Goal: Transaction & Acquisition: Purchase product/service

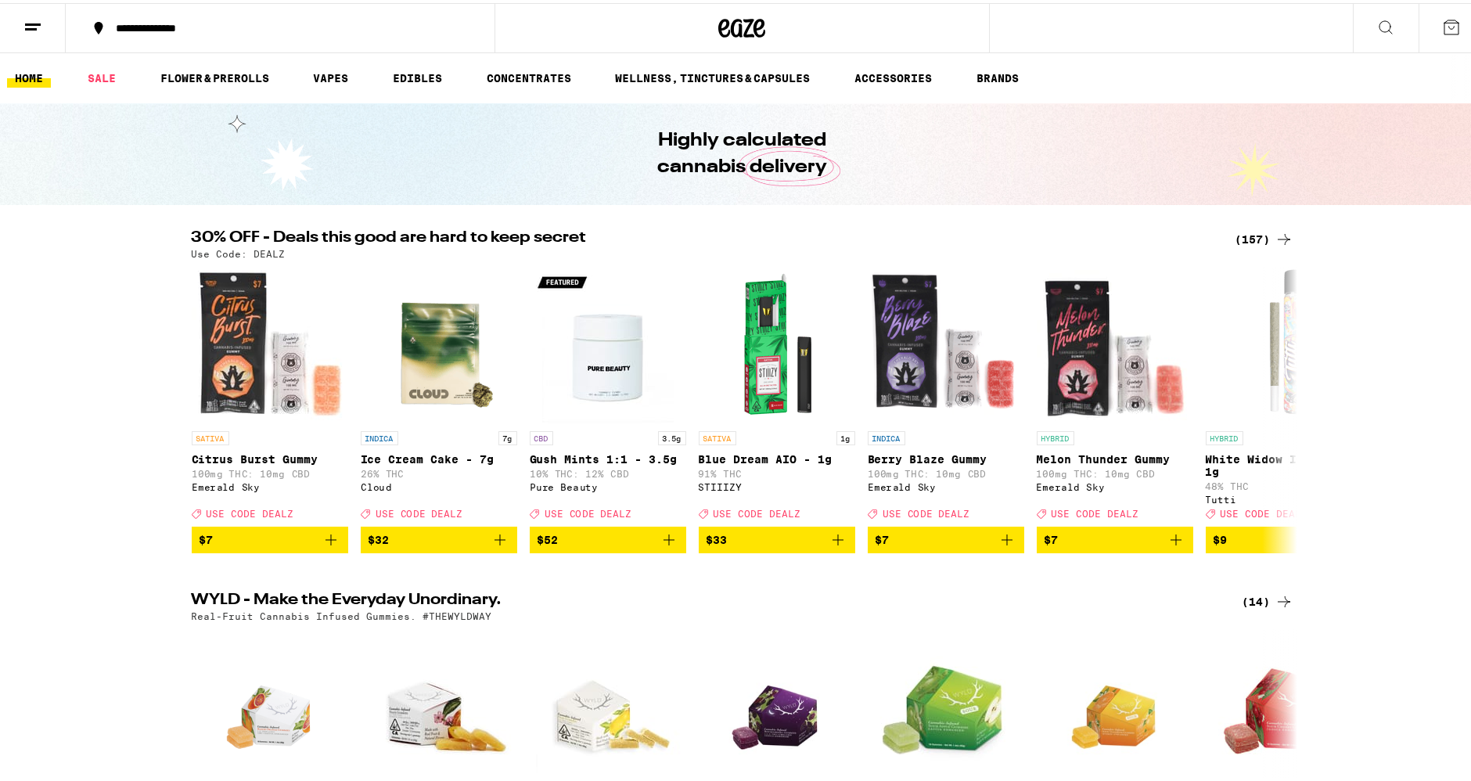
click at [1217, 228] on div "(157)" at bounding box center [1255, 236] width 77 height 19
click at [1259, 235] on div "(157)" at bounding box center [1264, 236] width 58 height 19
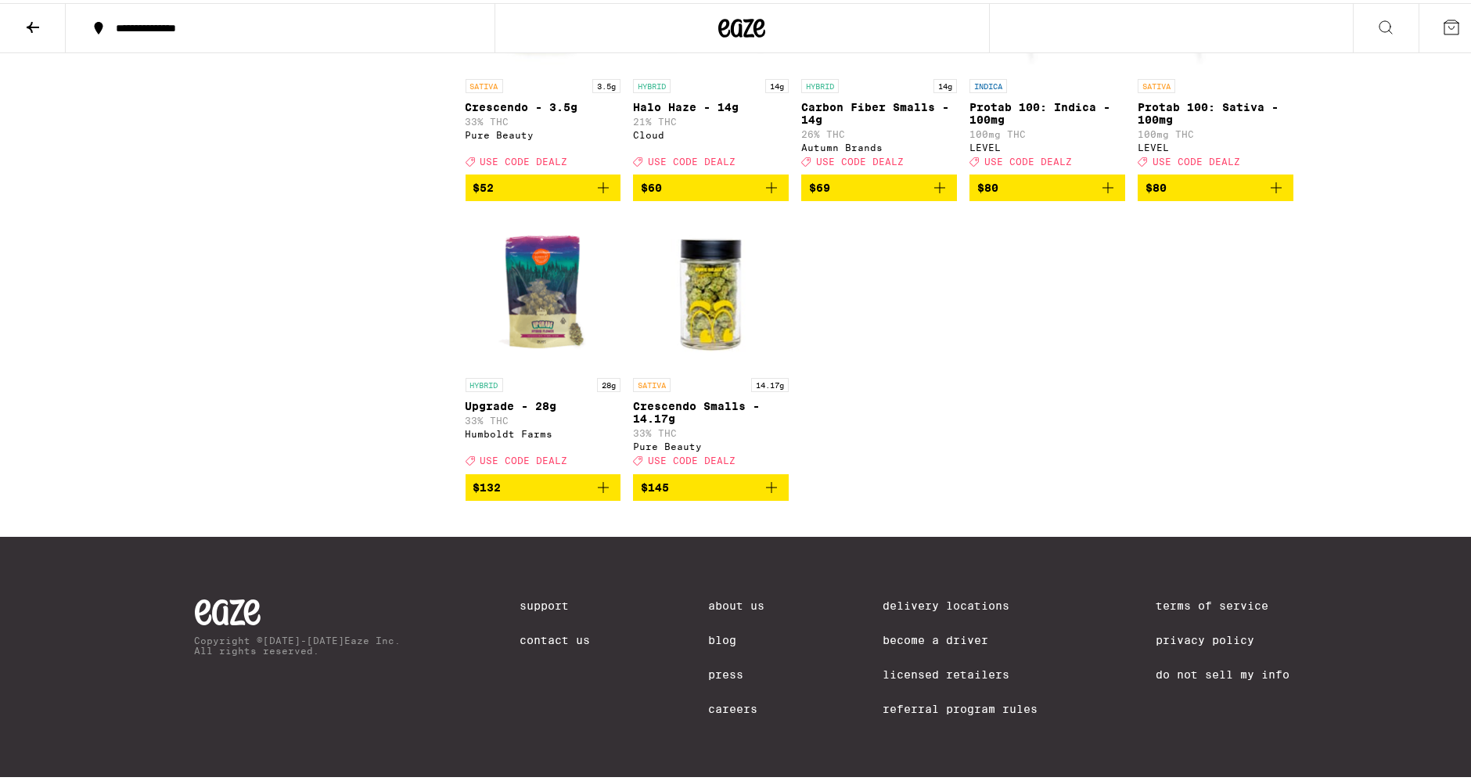
scroll to position [9476, 0]
click at [527, 367] on img "Open page for Upgrade - 28g from Humboldt Farms" at bounding box center [544, 288] width 156 height 156
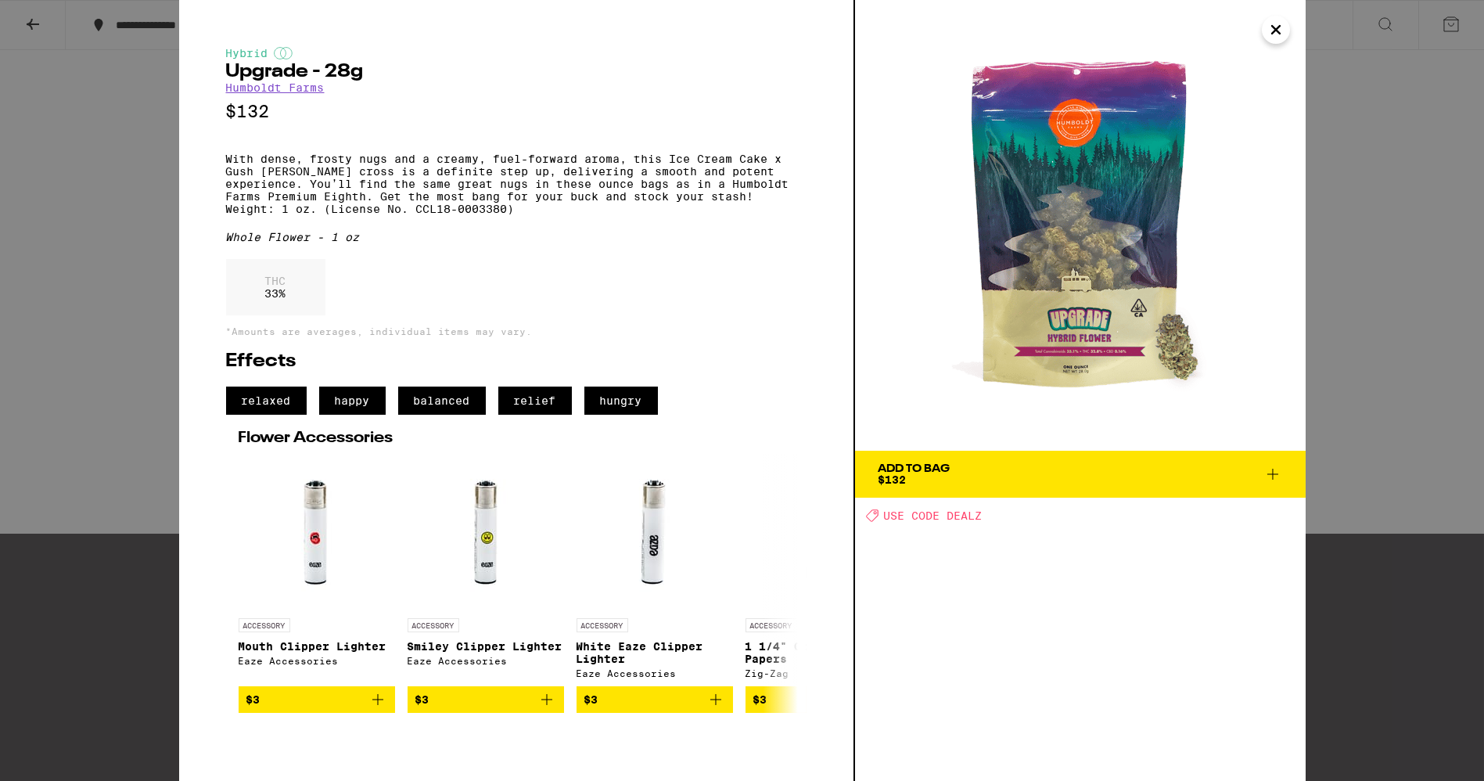
click at [1265, 41] on img at bounding box center [1080, 225] width 451 height 451
click at [1274, 30] on icon "Close" at bounding box center [1276, 30] width 8 height 8
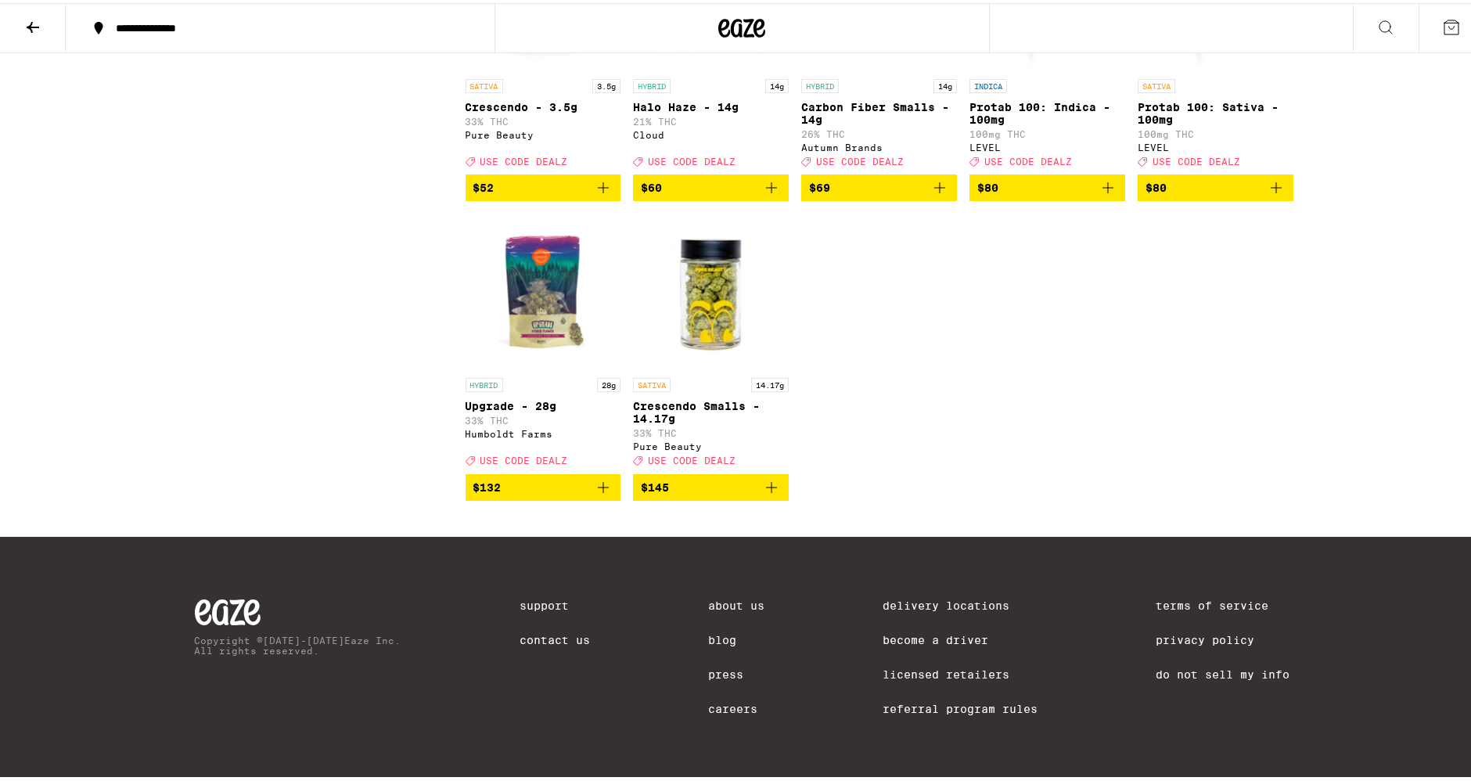
scroll to position [9413, 0]
click at [594, 494] on icon "Add to bag" at bounding box center [603, 484] width 19 height 19
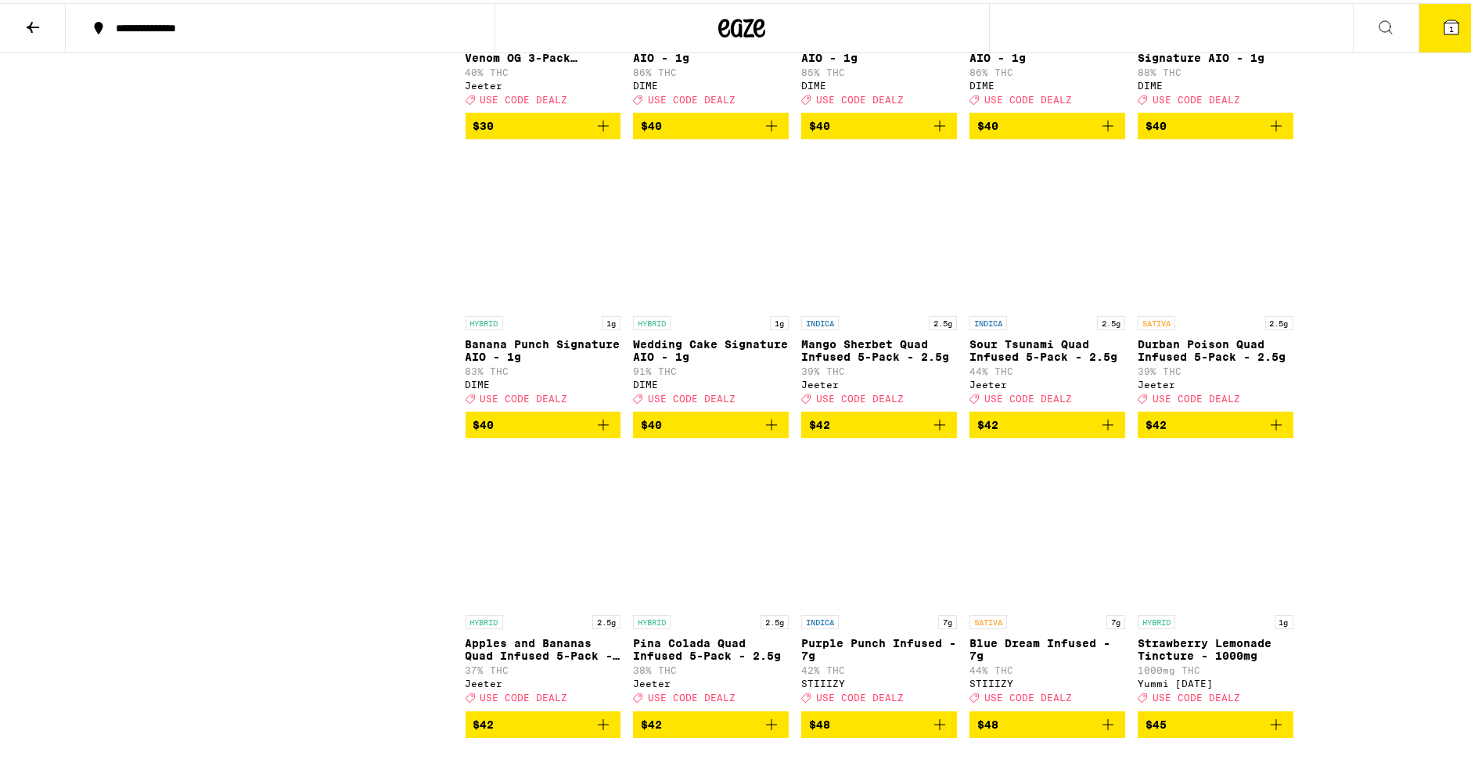
scroll to position [8110, 0]
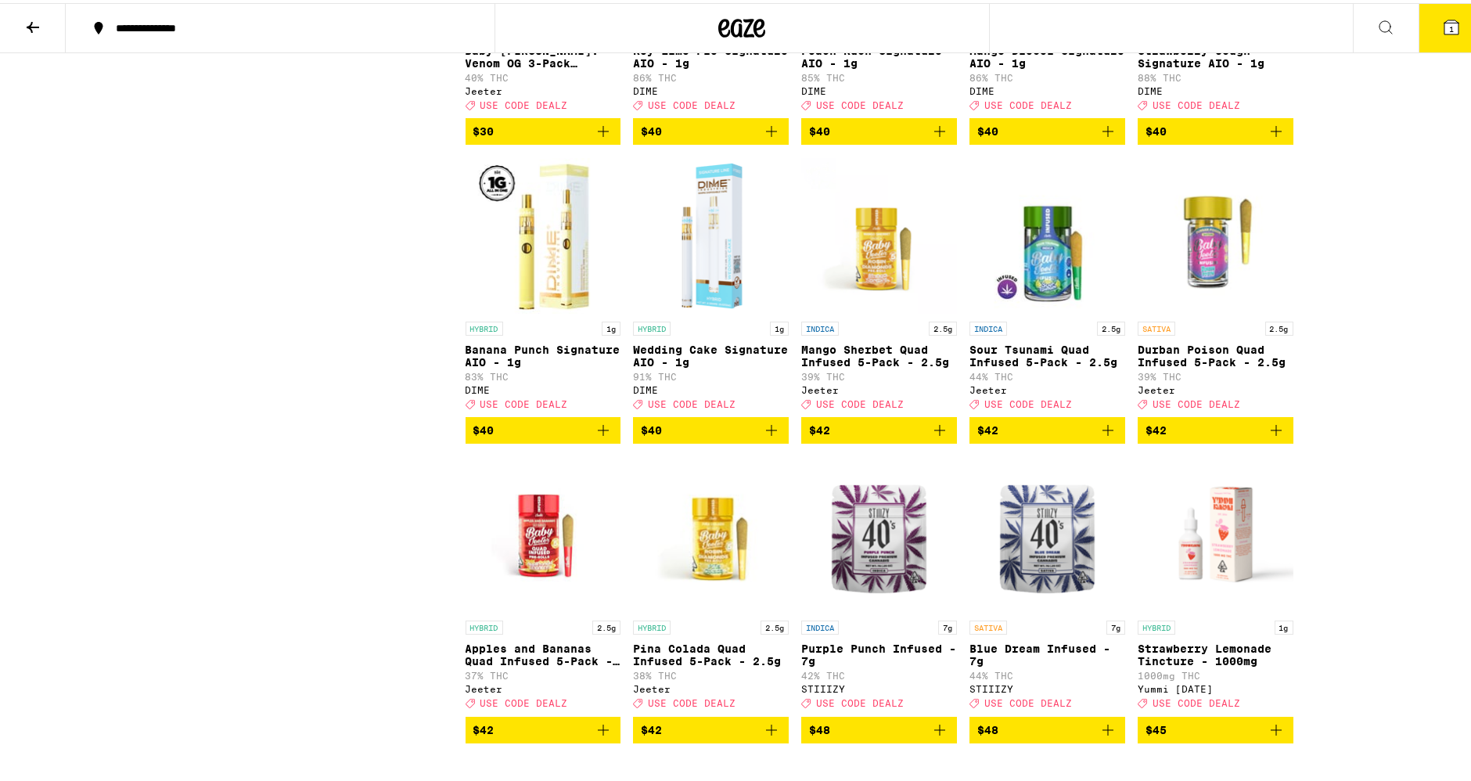
click at [771, 138] on icon "Add to bag" at bounding box center [771, 128] width 19 height 19
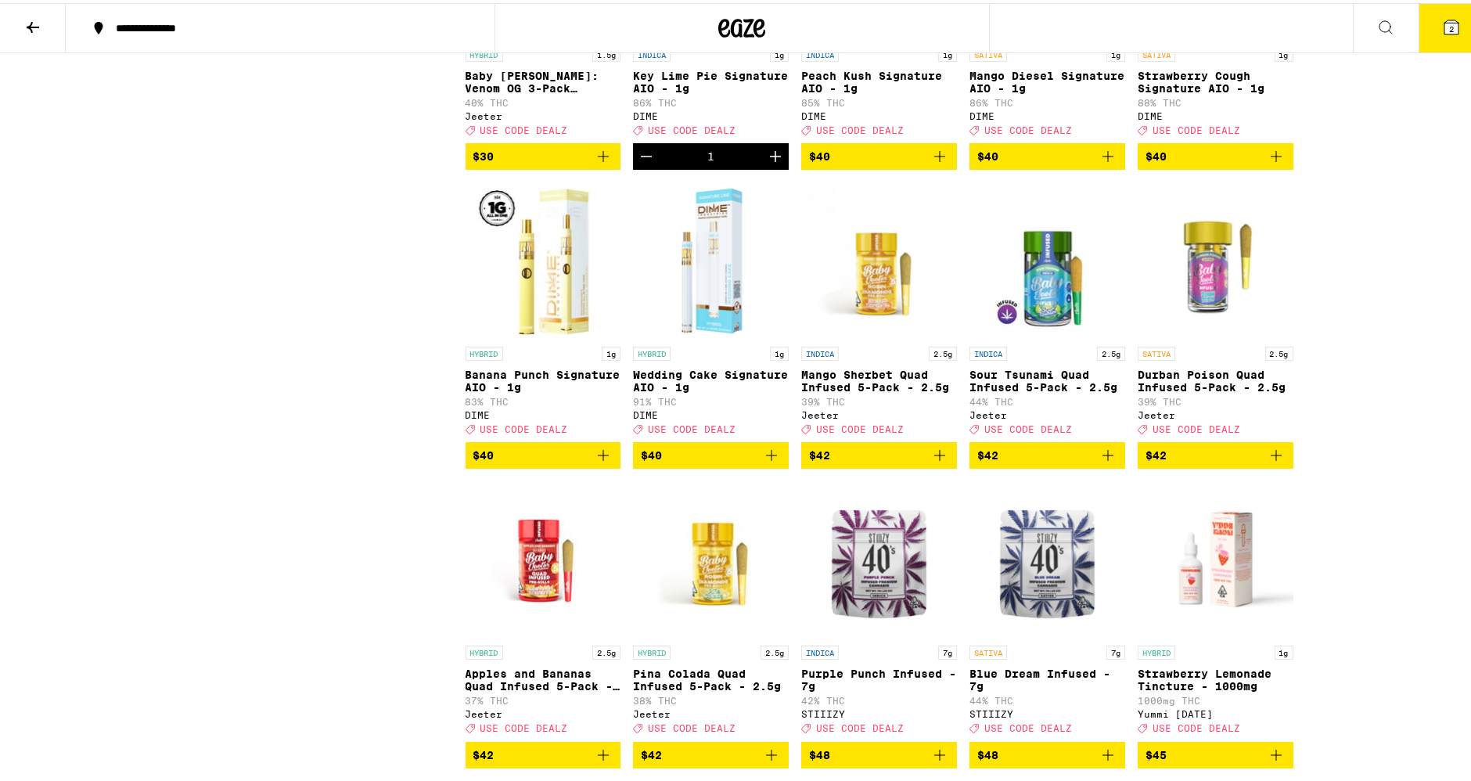
scroll to position [8023, 0]
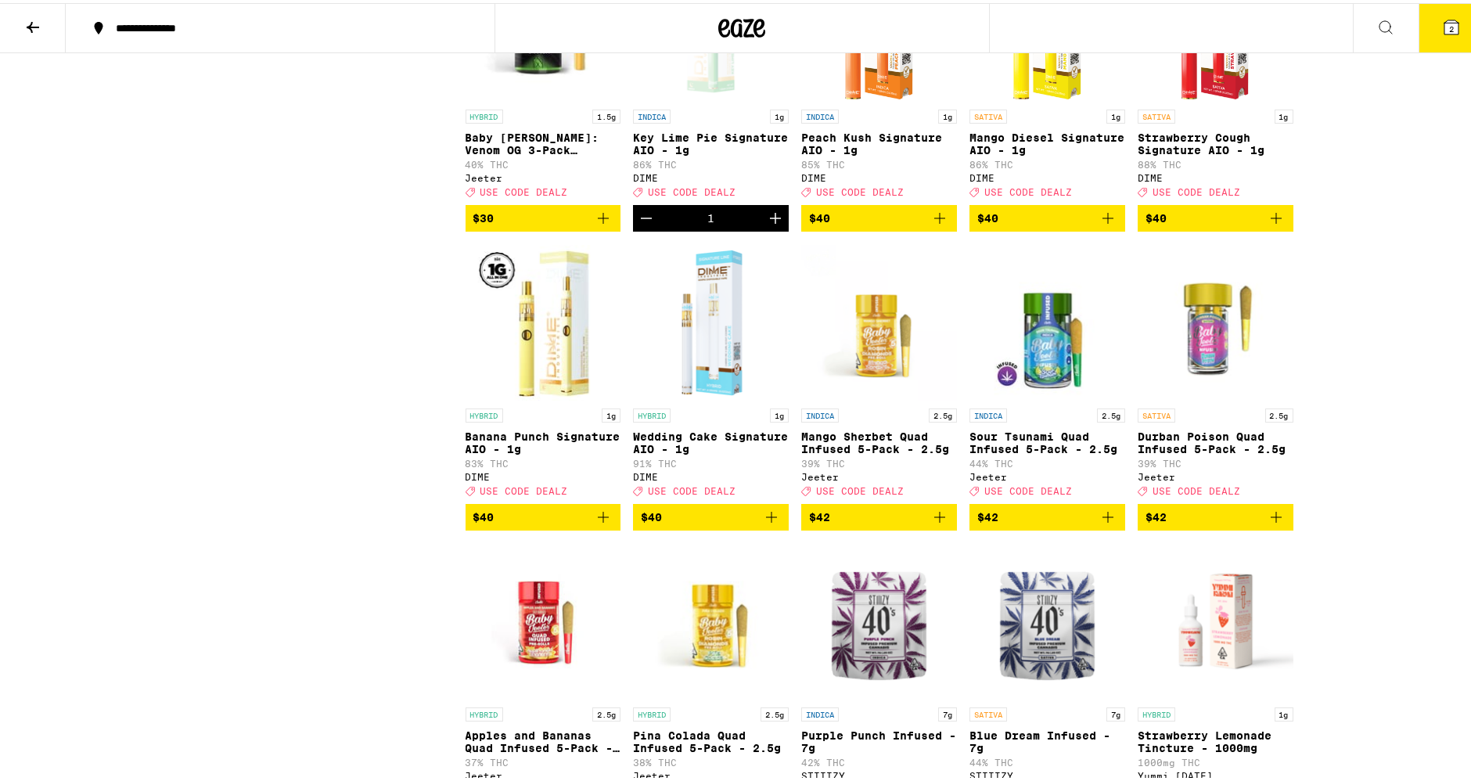
click at [22, 34] on button at bounding box center [33, 25] width 66 height 49
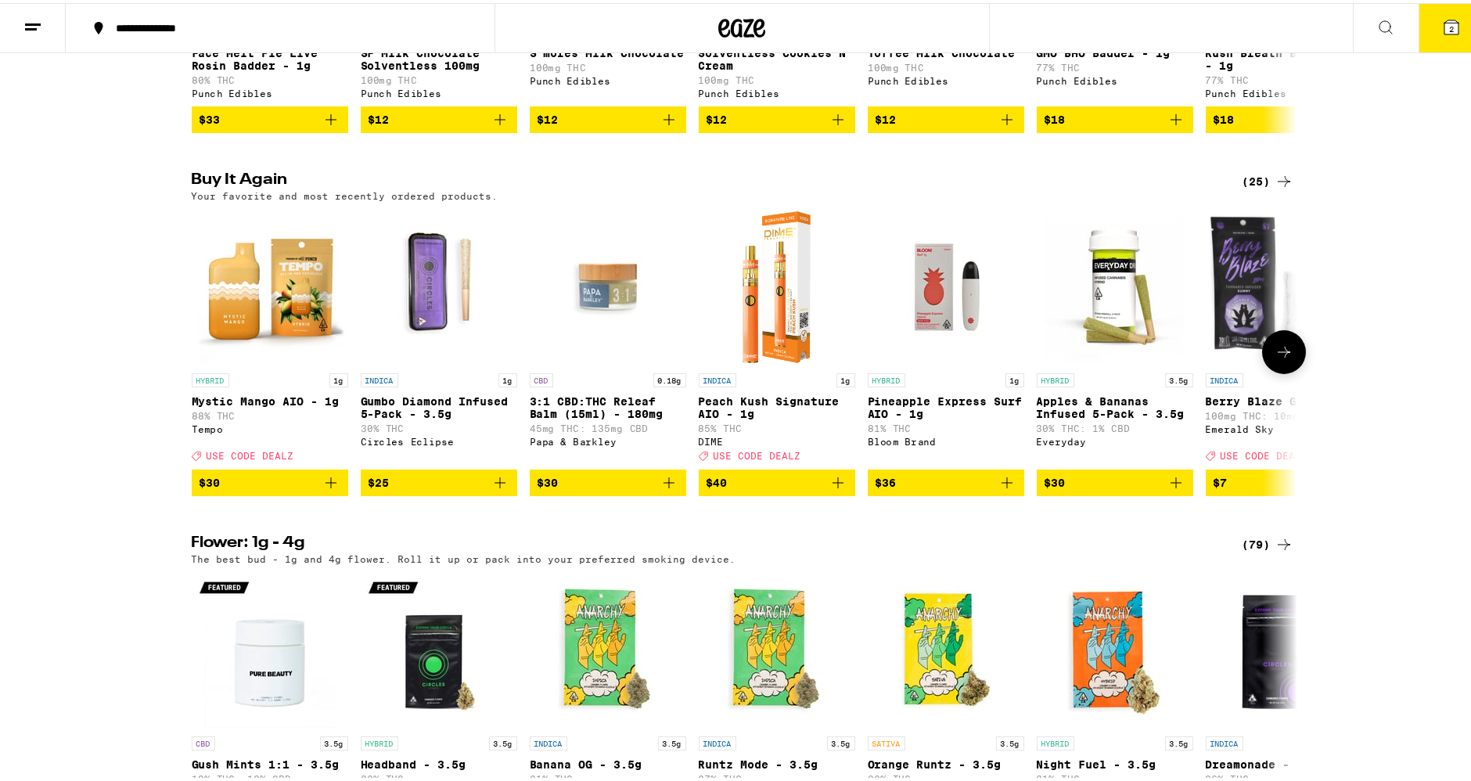
scroll to position [1130, 0]
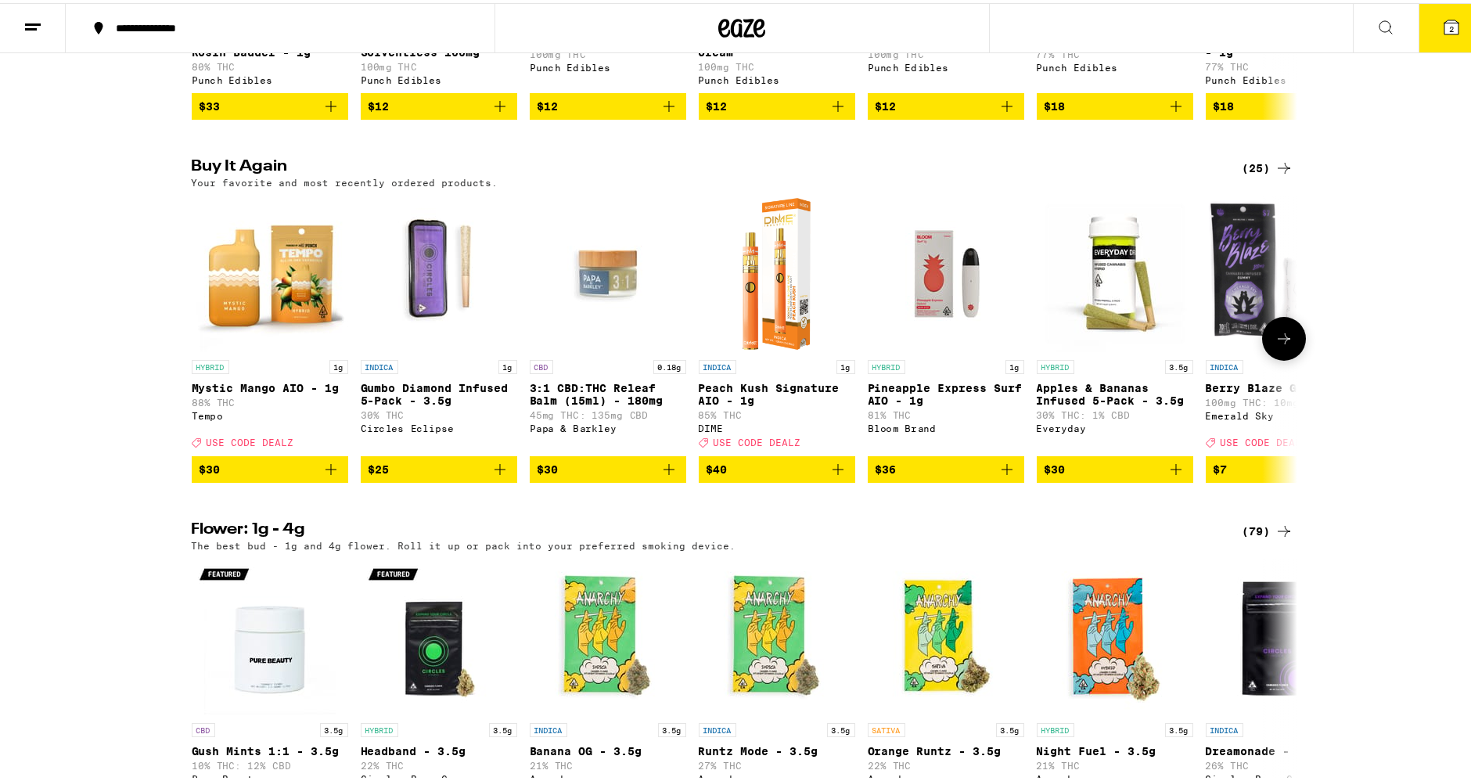
click at [496, 476] on icon "Add to bag" at bounding box center [500, 466] width 19 height 19
click at [1278, 358] on button at bounding box center [1284, 336] width 44 height 44
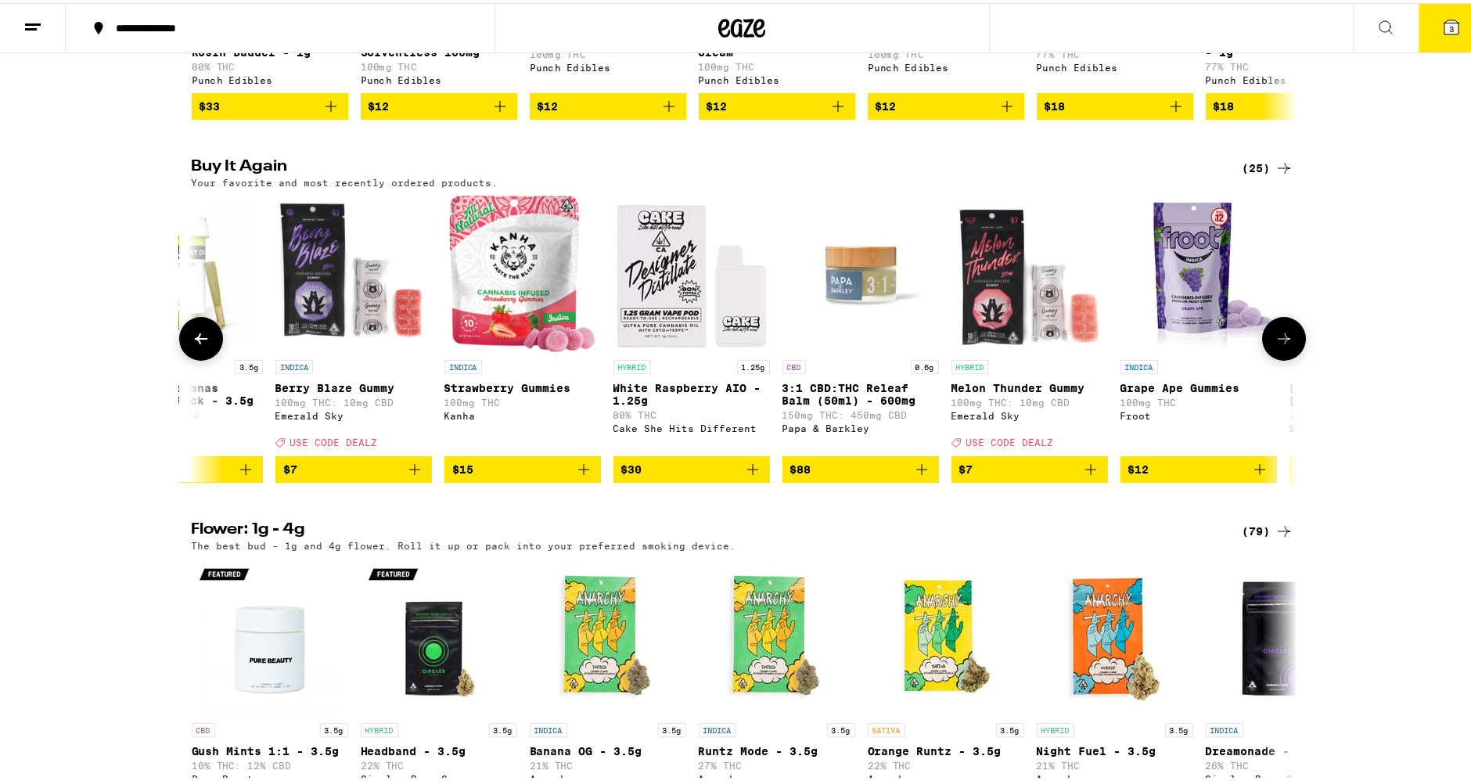
click at [1278, 358] on button at bounding box center [1284, 336] width 44 height 44
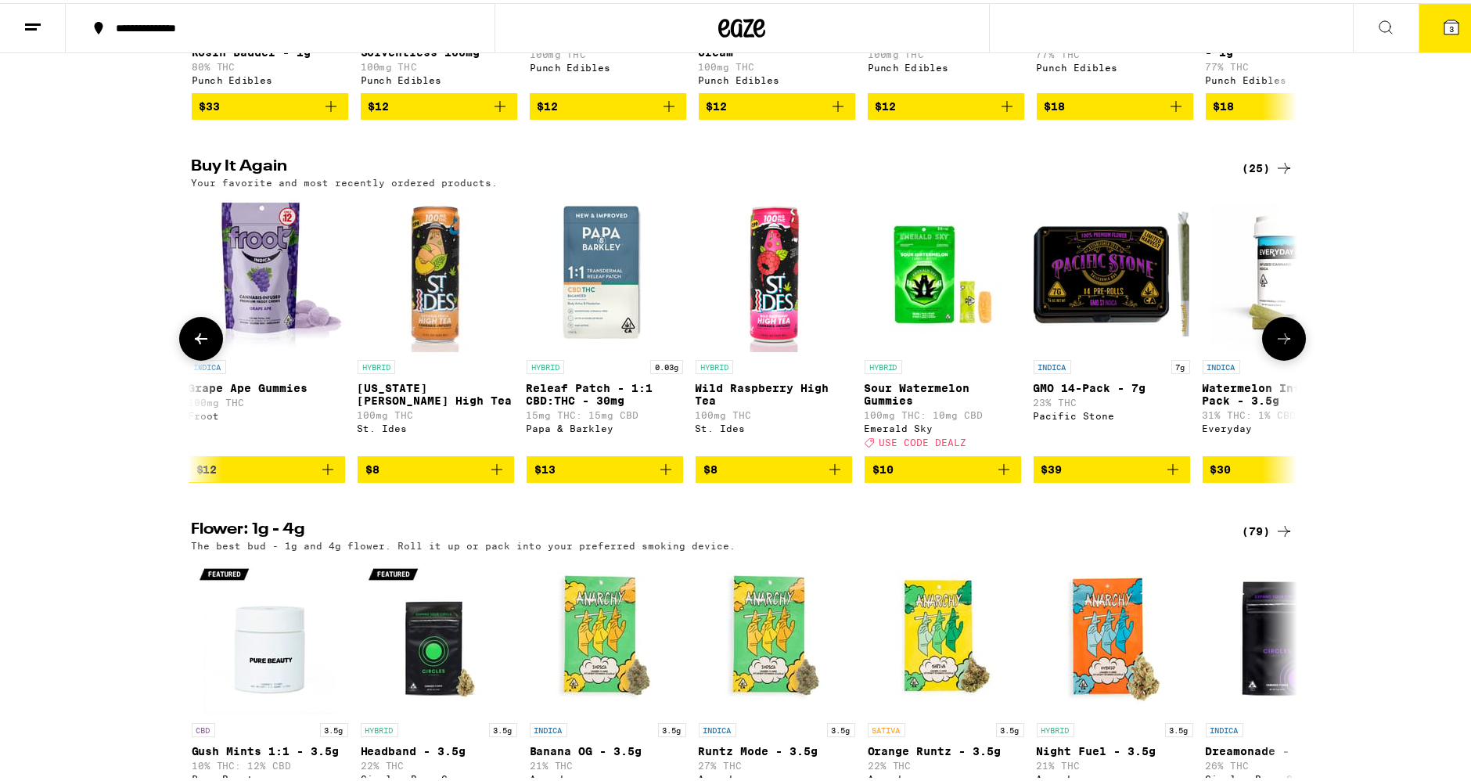
click at [1278, 358] on button at bounding box center [1284, 336] width 44 height 44
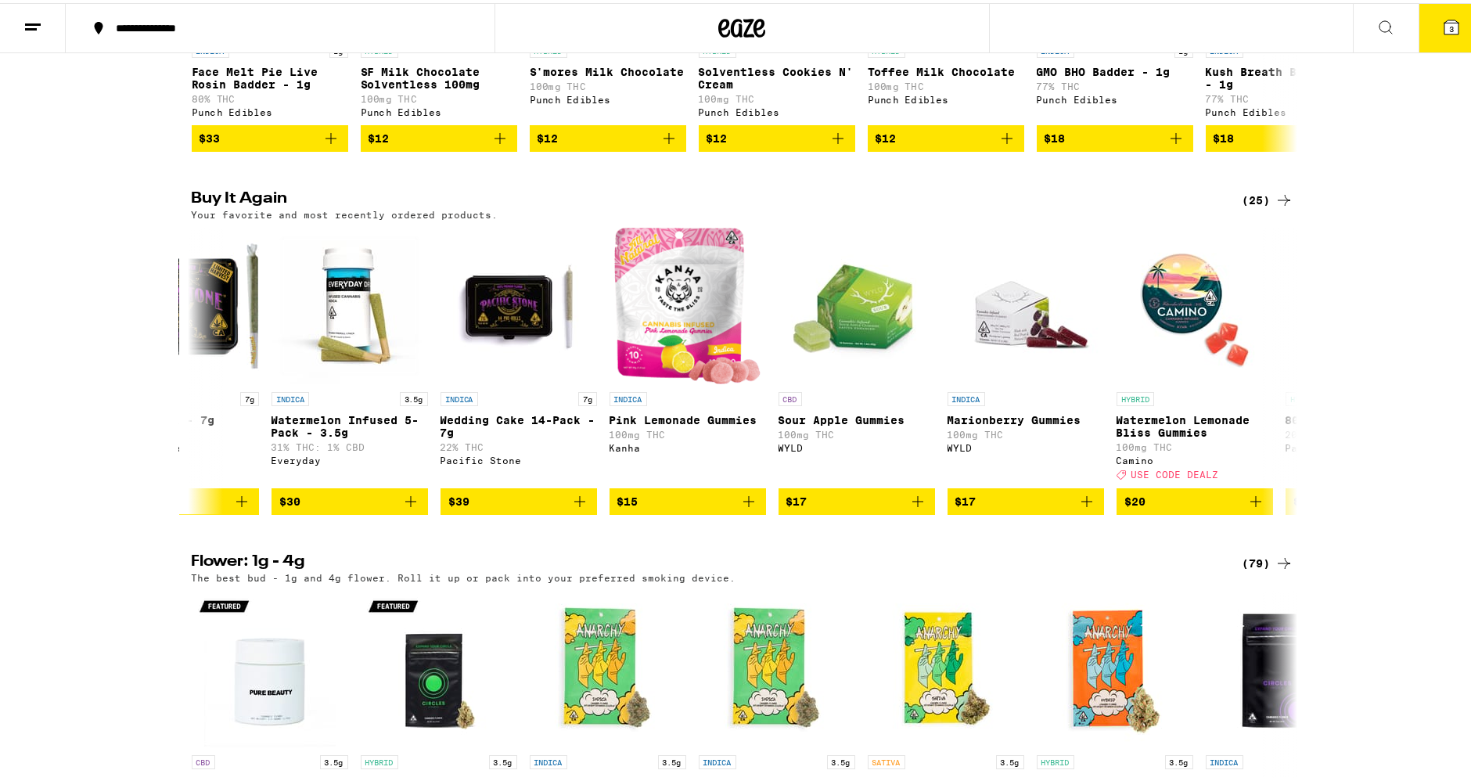
scroll to position [1043, 0]
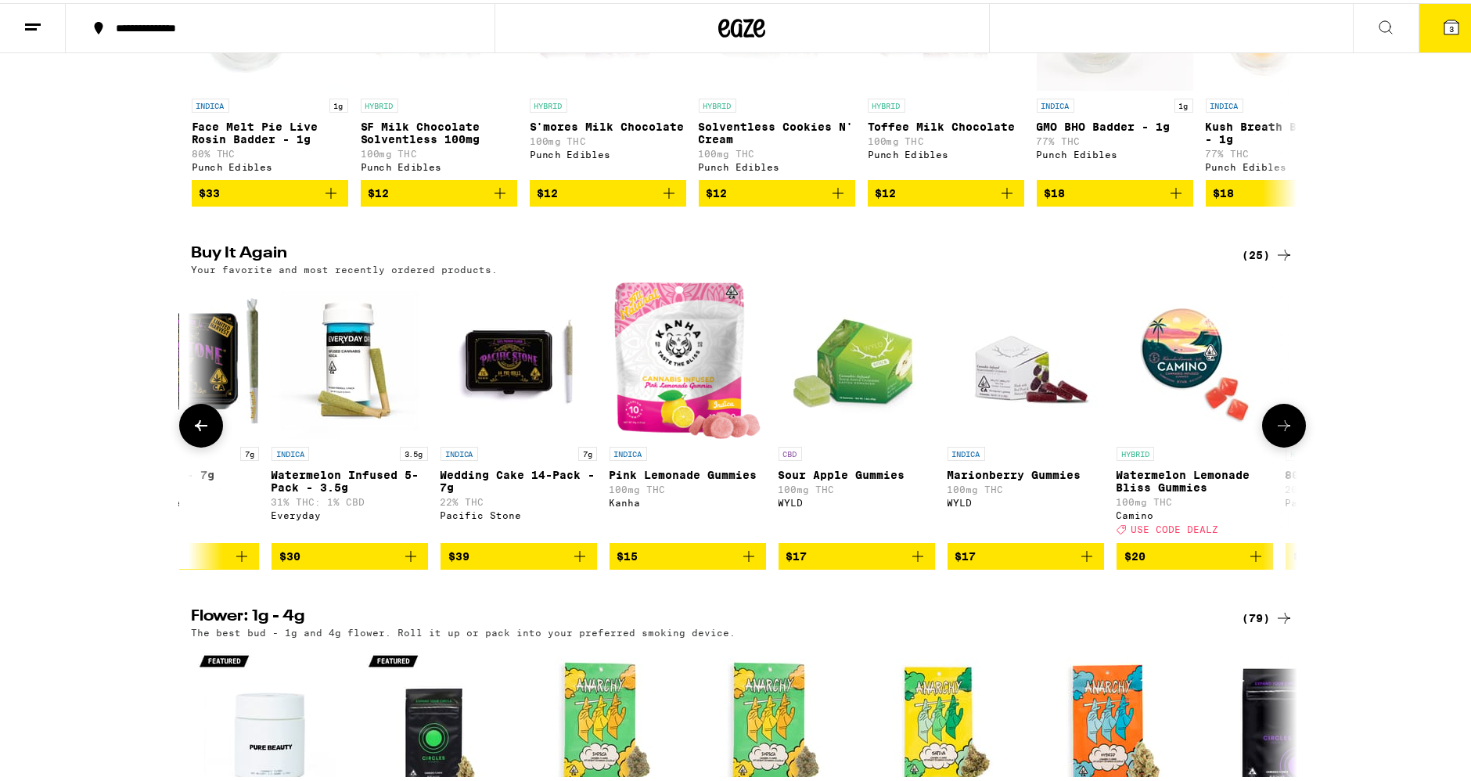
click at [1279, 432] on icon at bounding box center [1284, 422] width 19 height 19
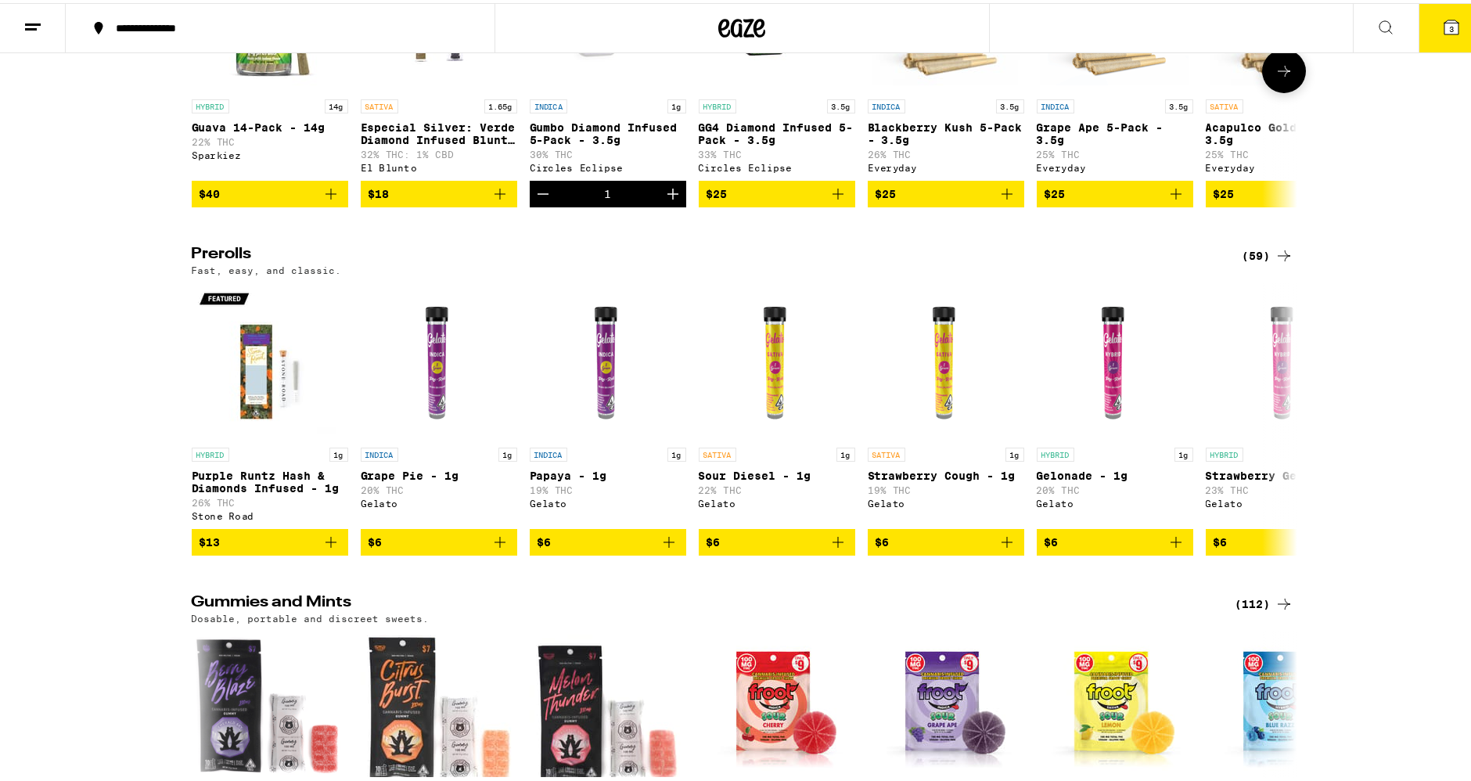
scroll to position [4346, 0]
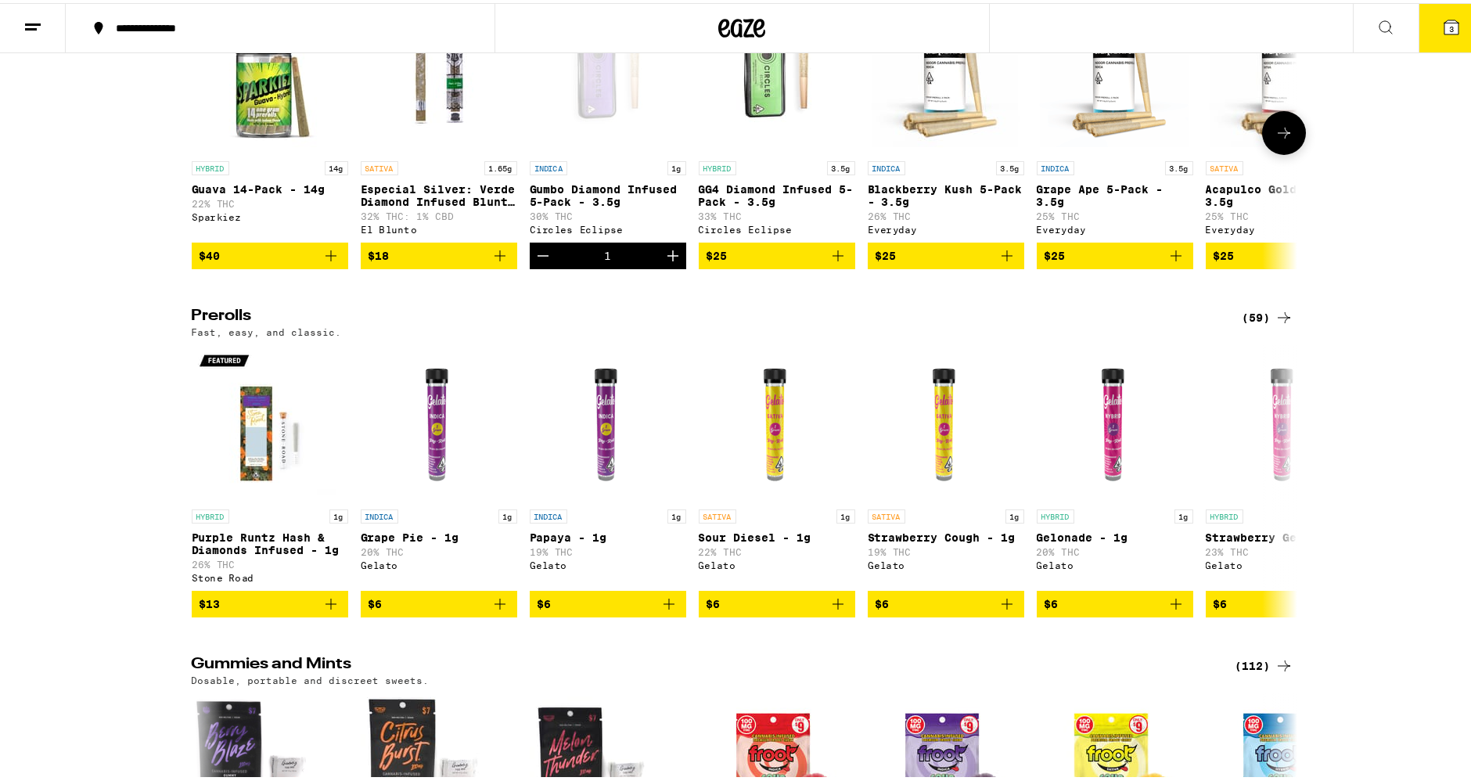
click at [836, 262] on icon "Add to bag" at bounding box center [838, 252] width 19 height 19
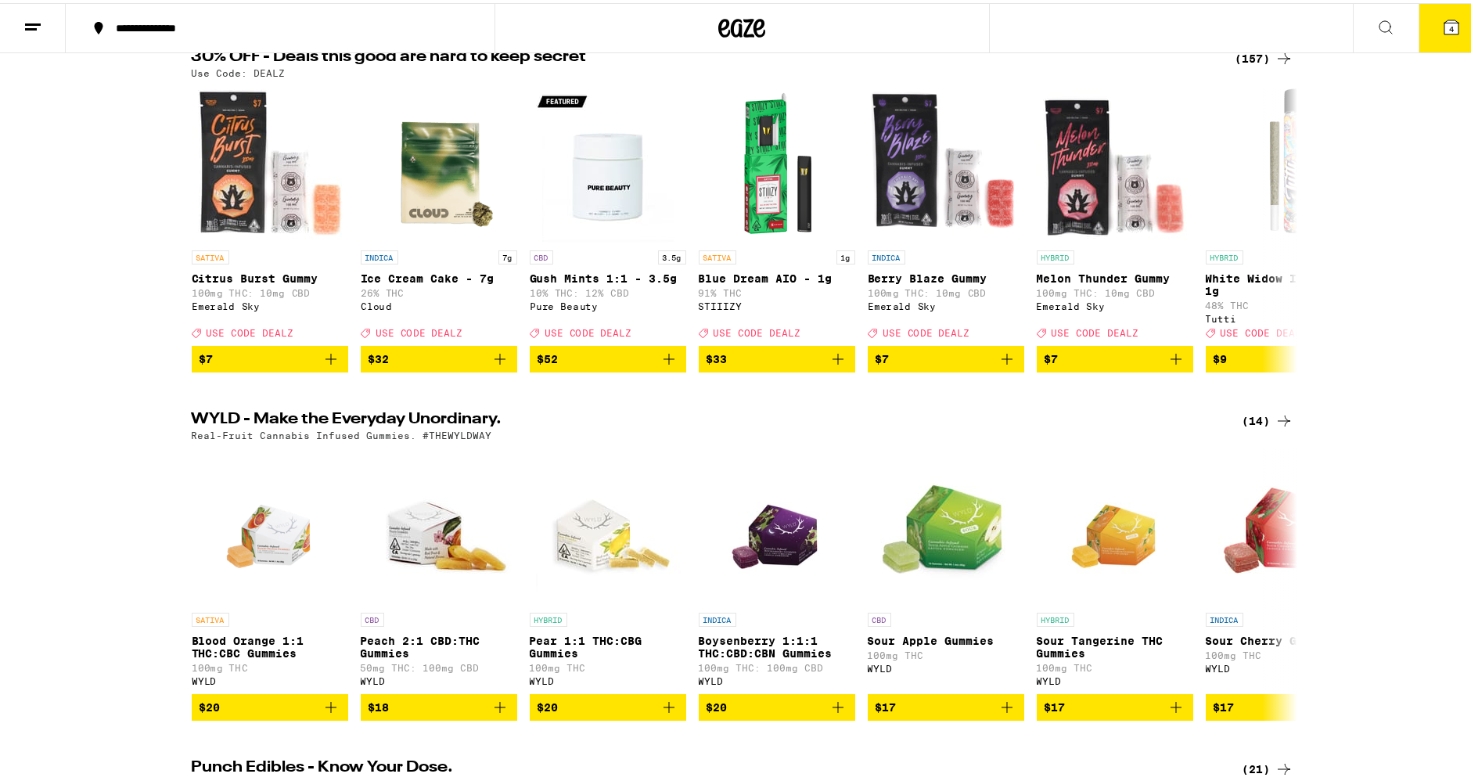
click at [1440, 35] on button "4" at bounding box center [1452, 25] width 66 height 49
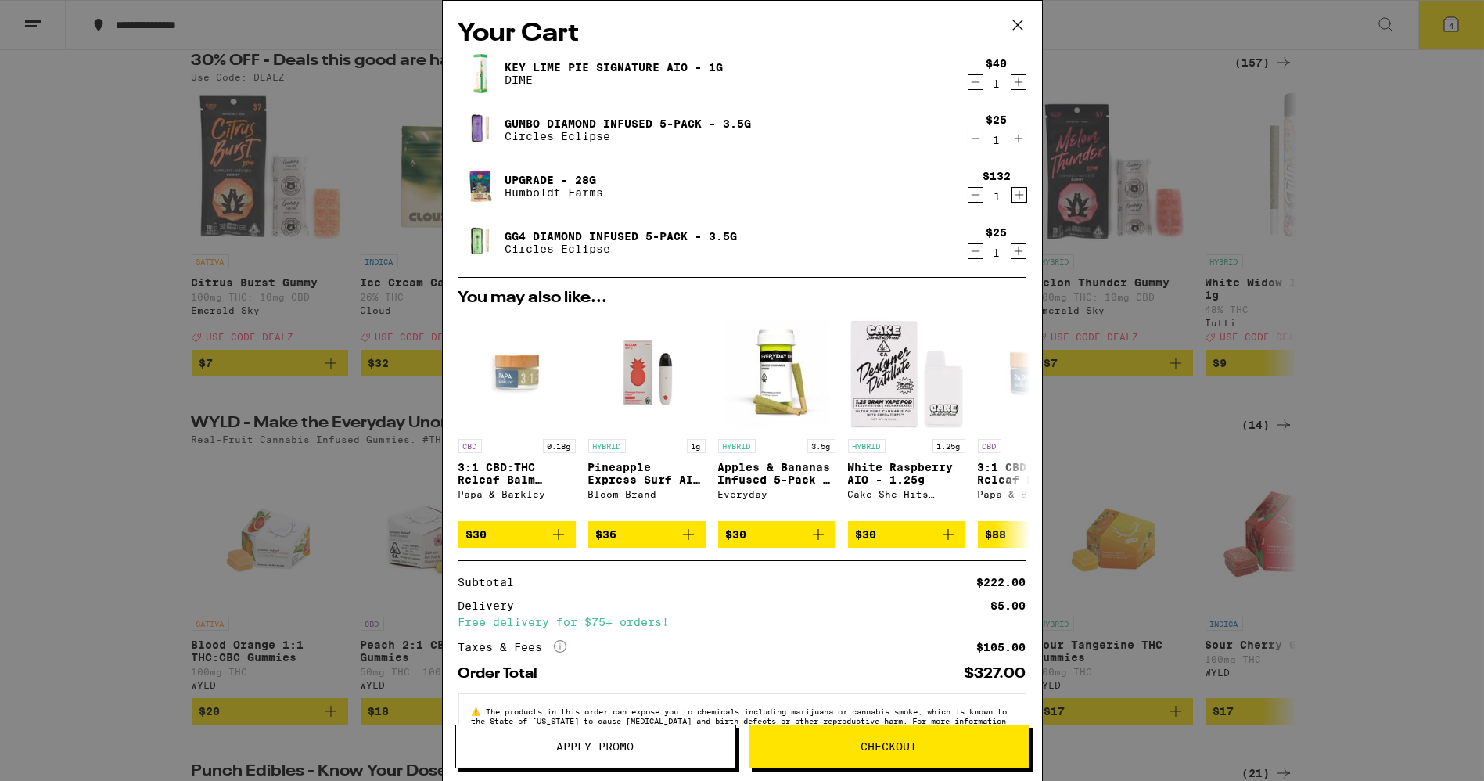
click at [632, 759] on button "Apply Promo" at bounding box center [595, 747] width 281 height 44
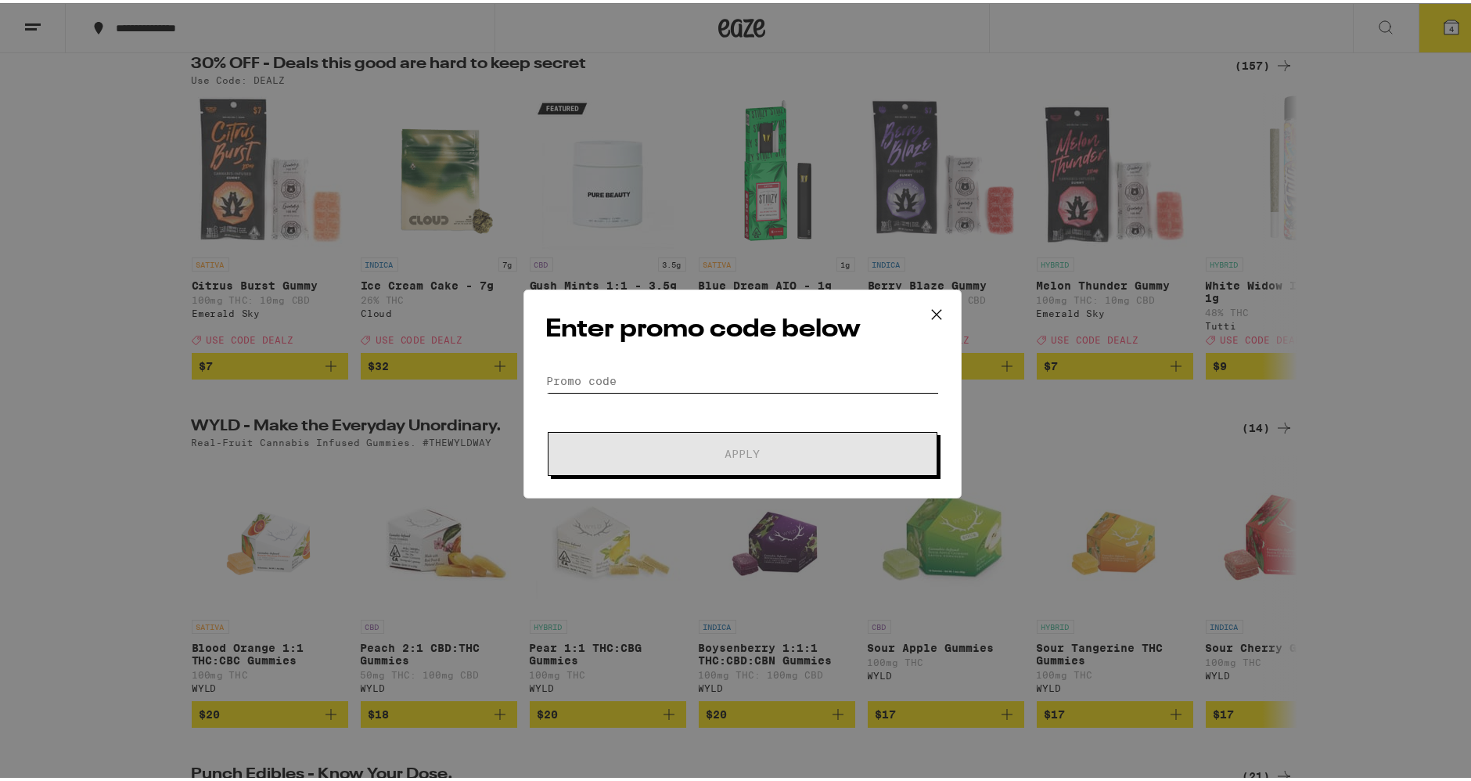
click at [706, 372] on input "Promo Code" at bounding box center [742, 377] width 393 height 23
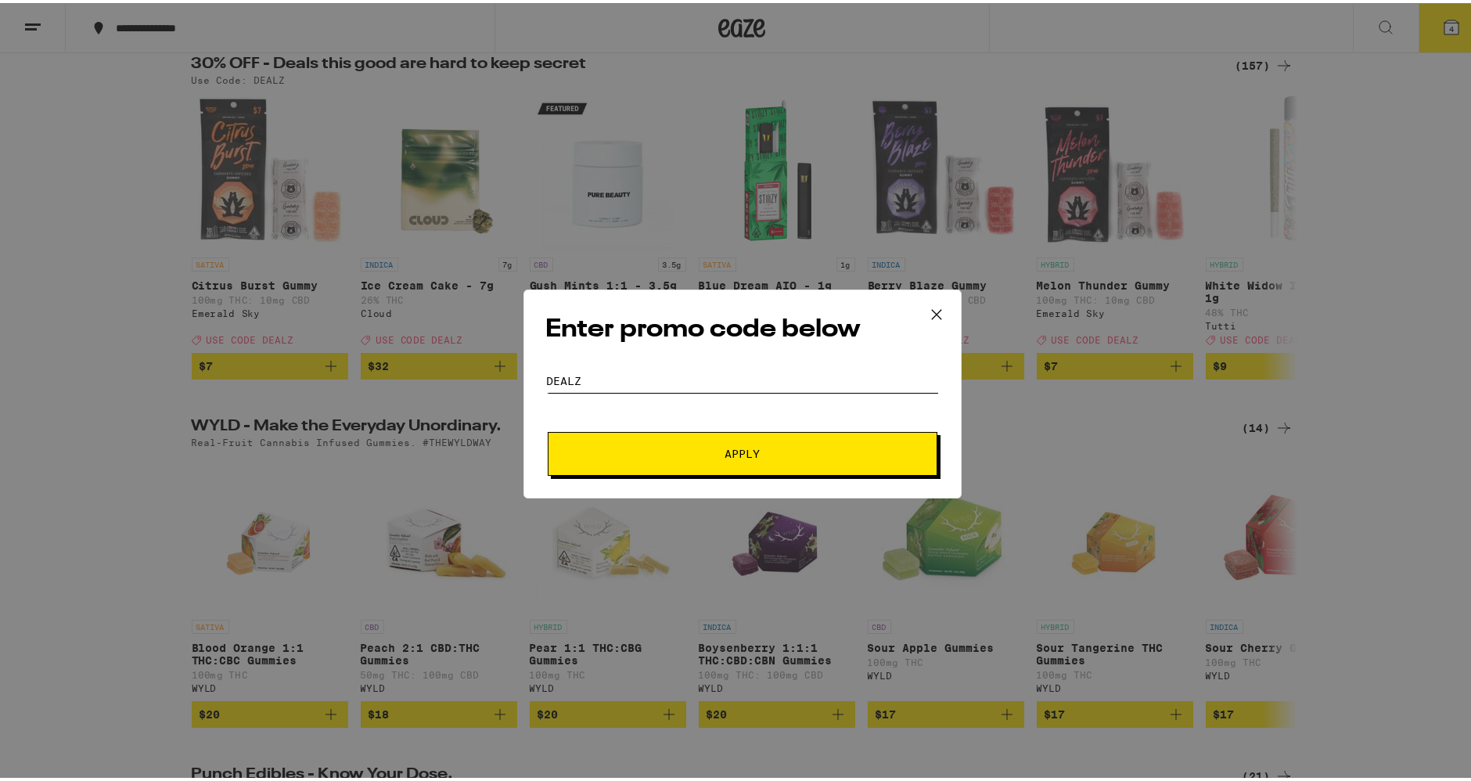
type input "DEALZ"
click at [725, 455] on span "Apply" at bounding box center [742, 450] width 35 height 11
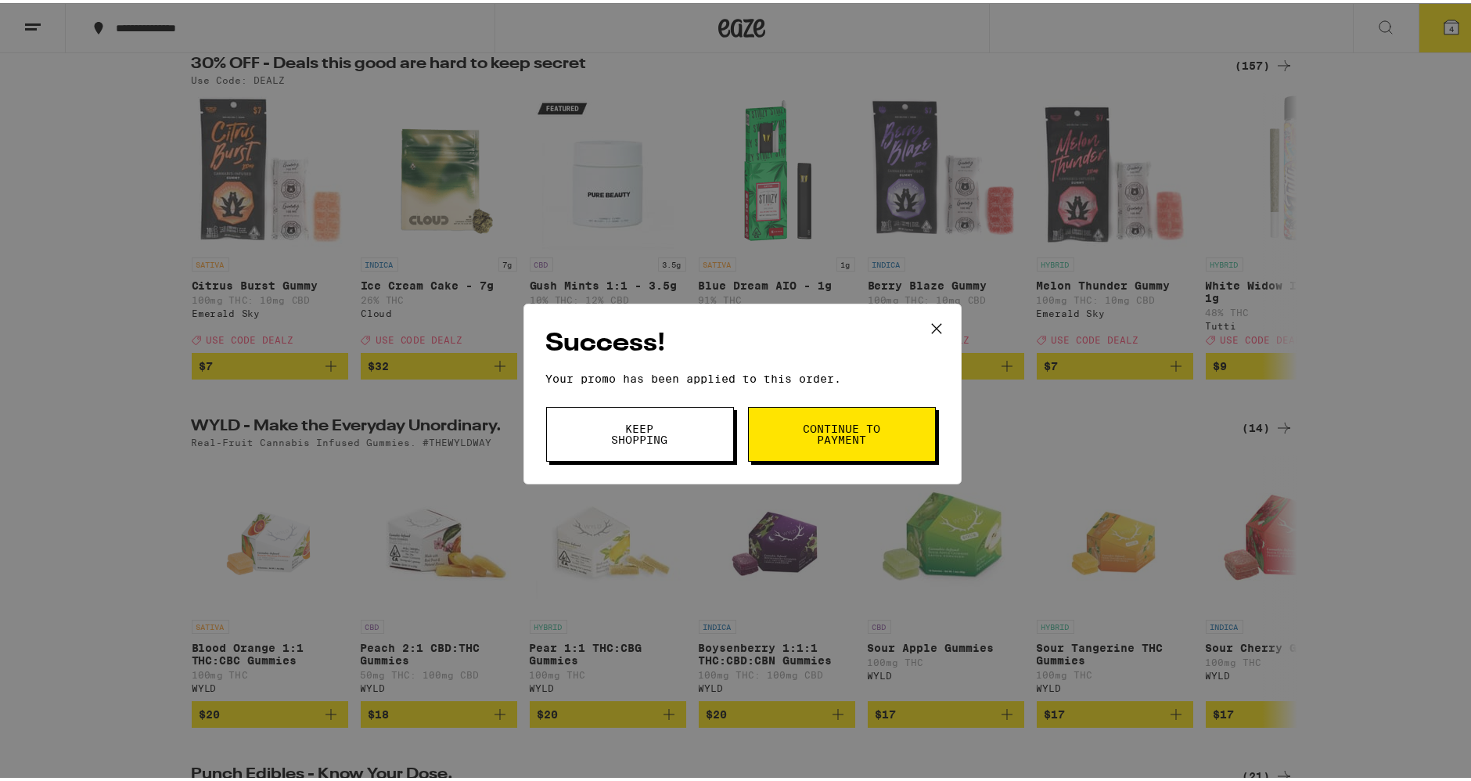
click at [663, 444] on button "Keep Shopping" at bounding box center [640, 431] width 188 height 55
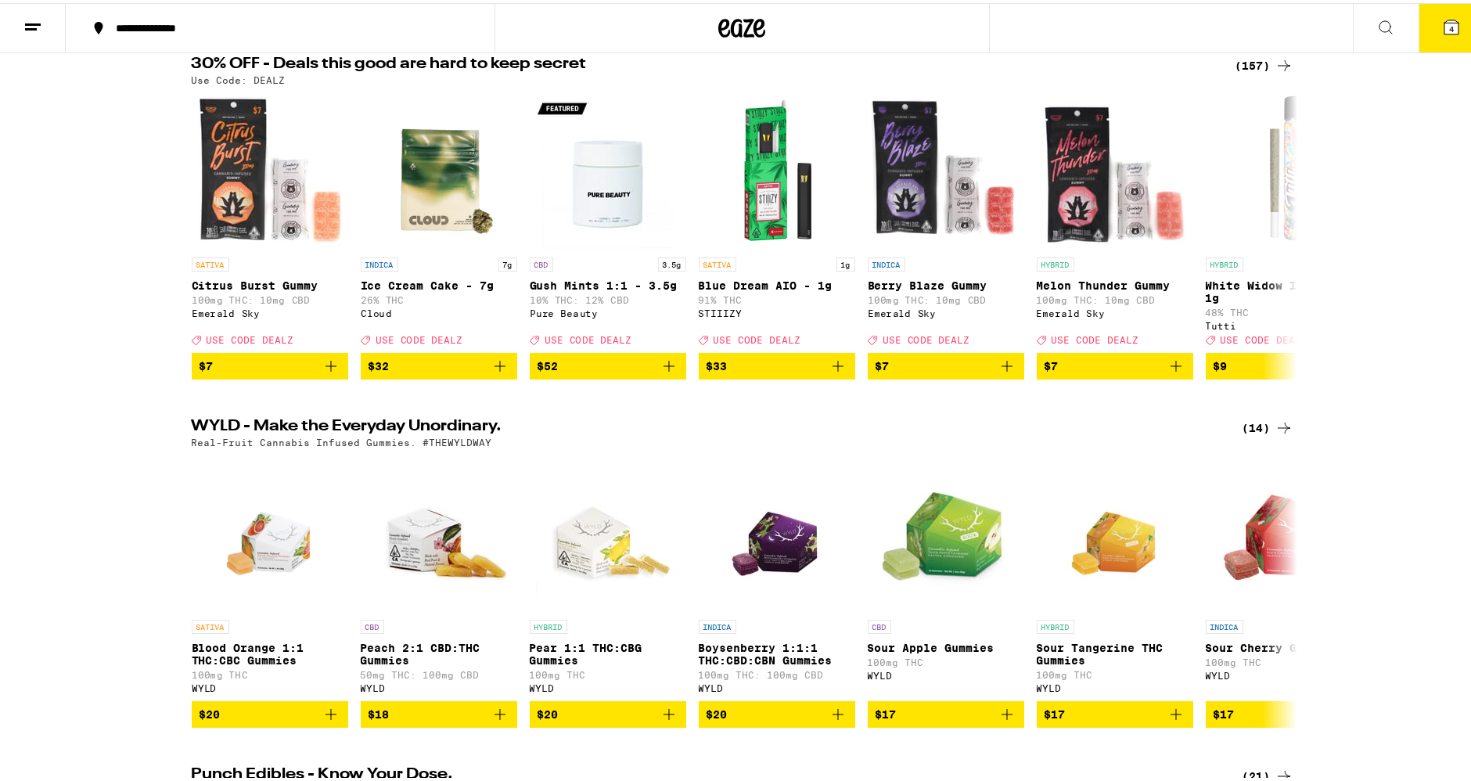
click at [1419, 21] on button "4" at bounding box center [1452, 25] width 66 height 49
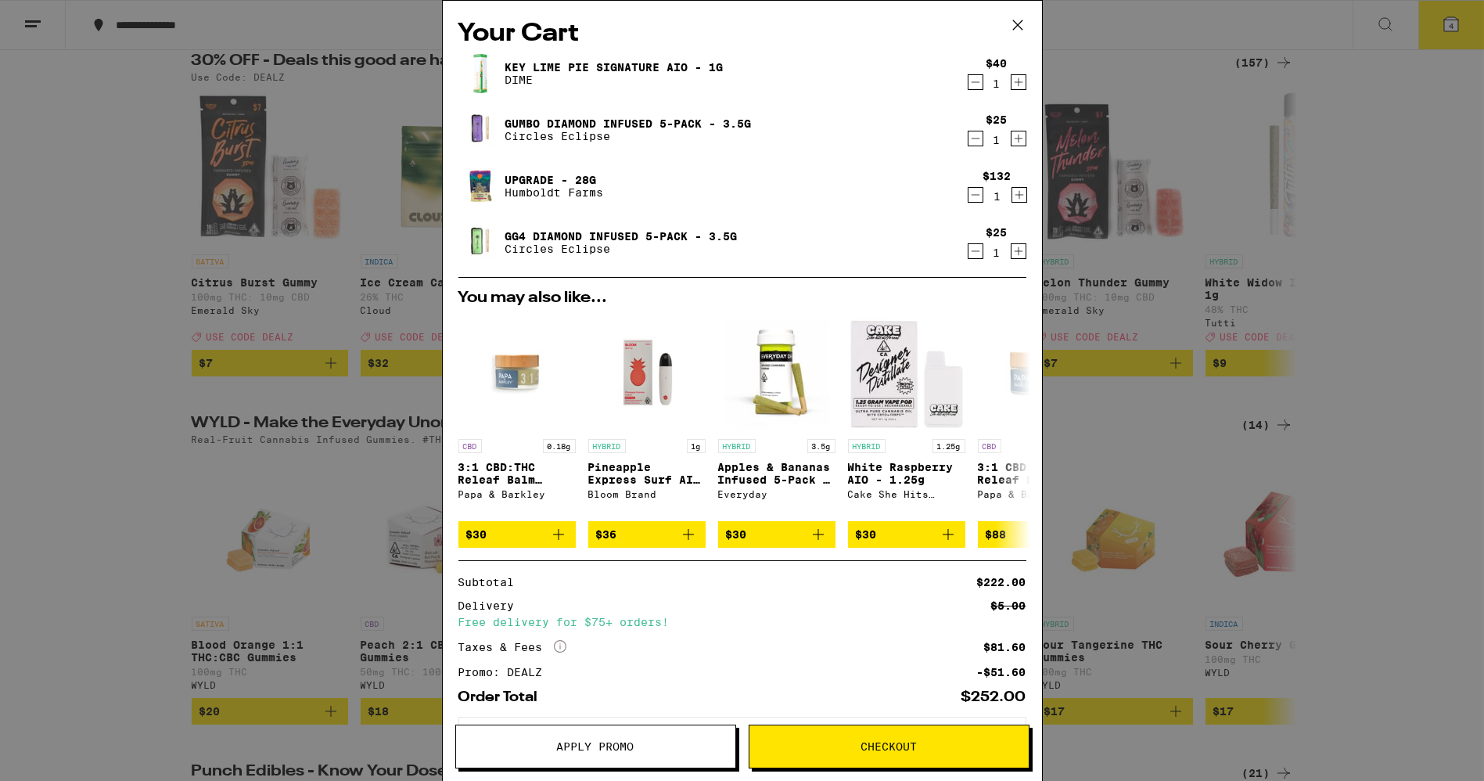
click at [1022, 31] on icon at bounding box center [1017, 24] width 23 height 23
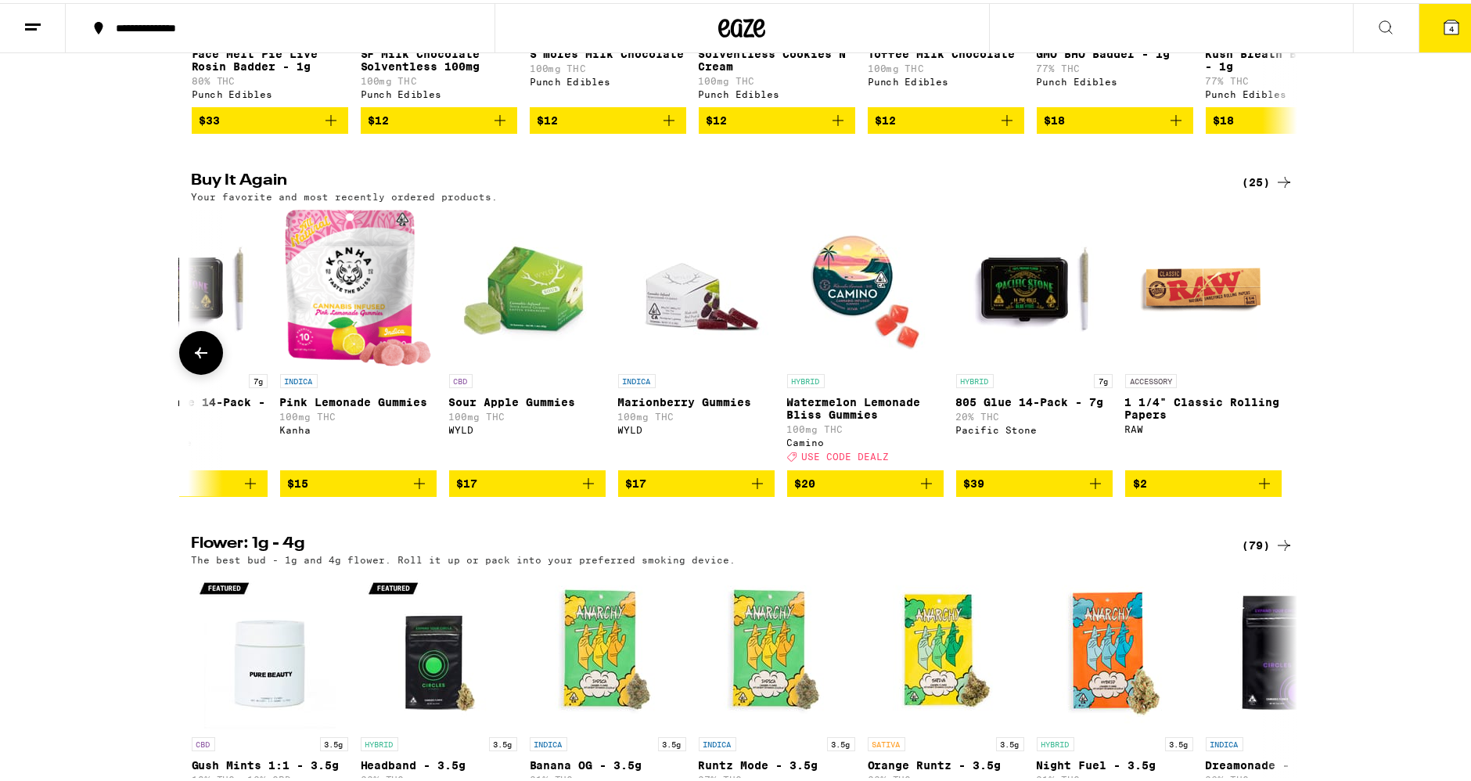
scroll to position [1130, 0]
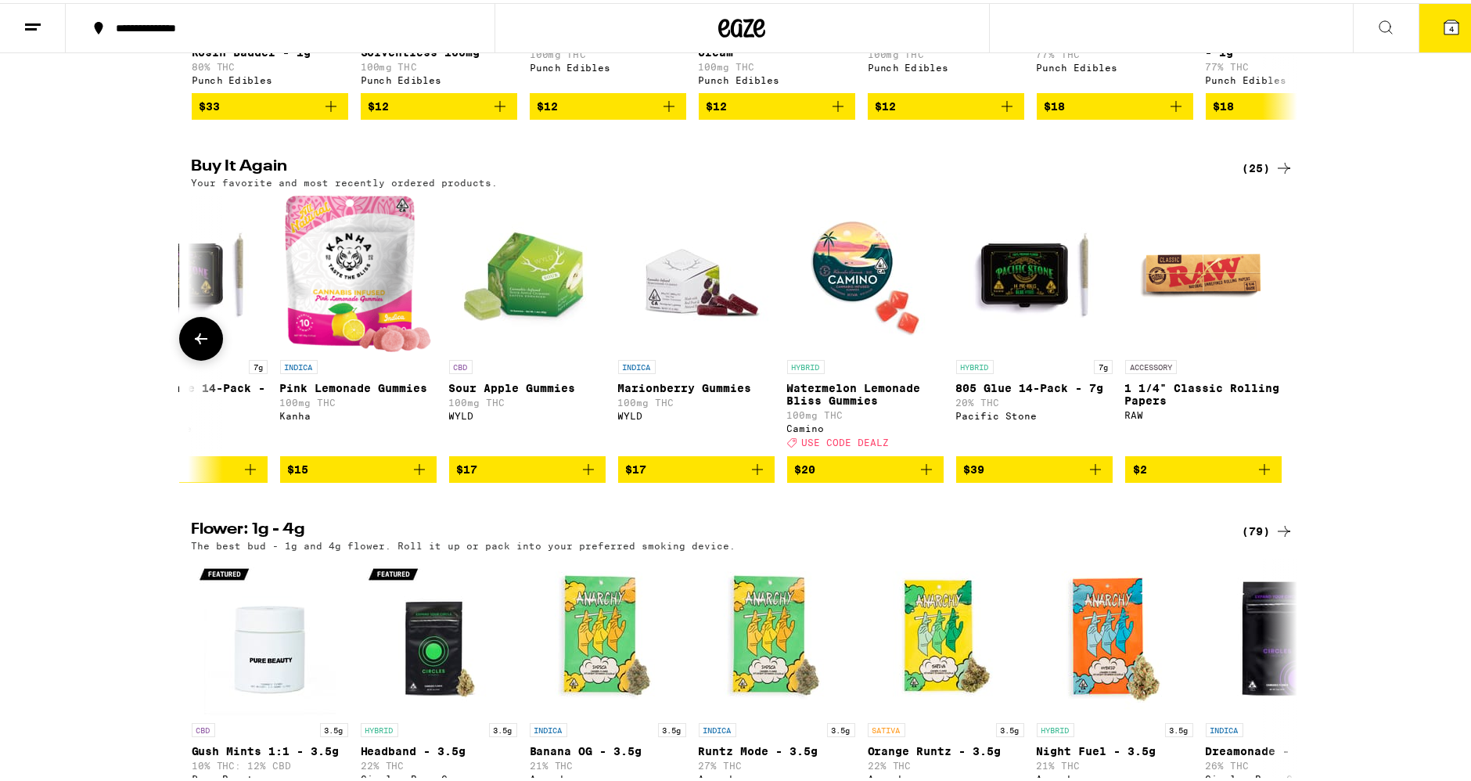
click at [192, 345] on icon at bounding box center [201, 335] width 19 height 19
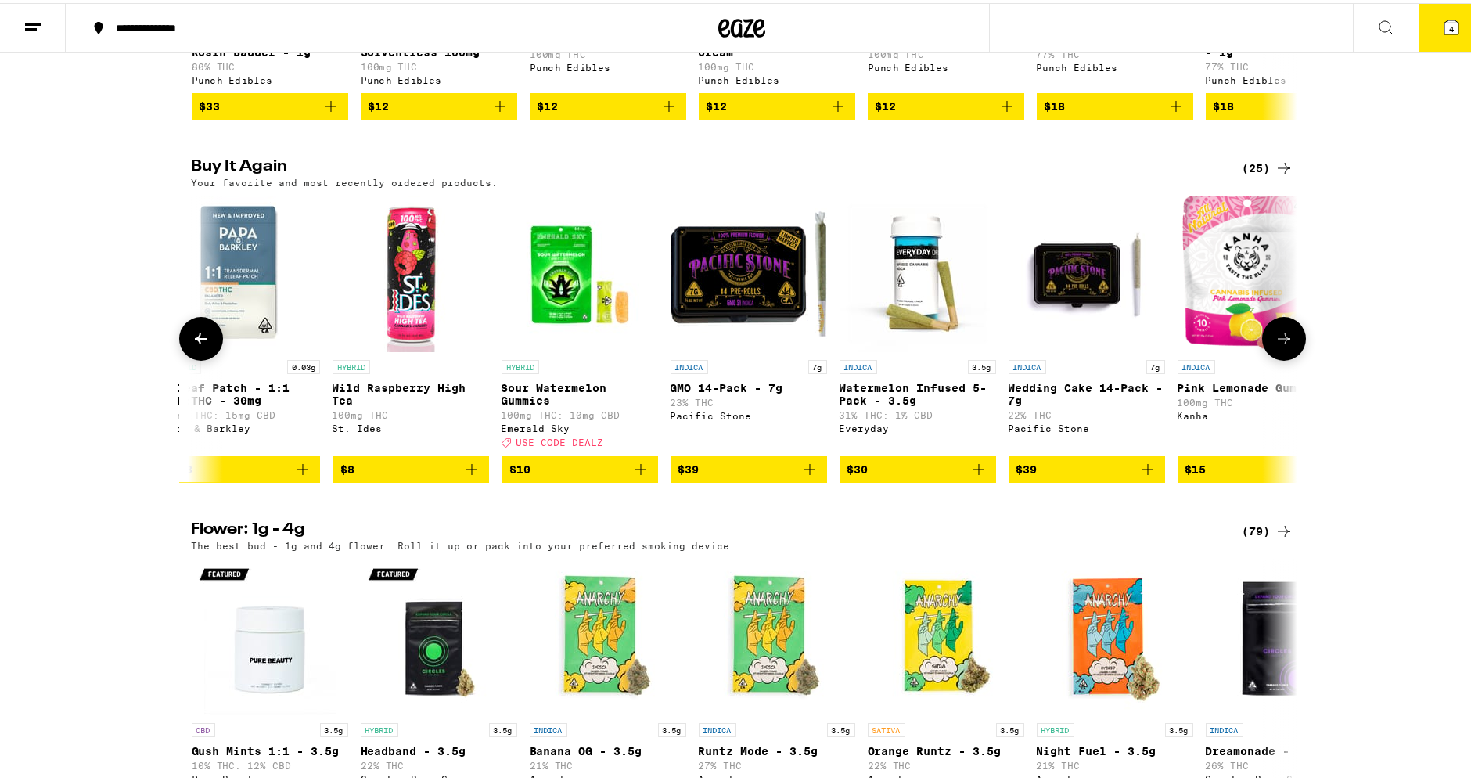
click at [192, 345] on icon at bounding box center [201, 335] width 19 height 19
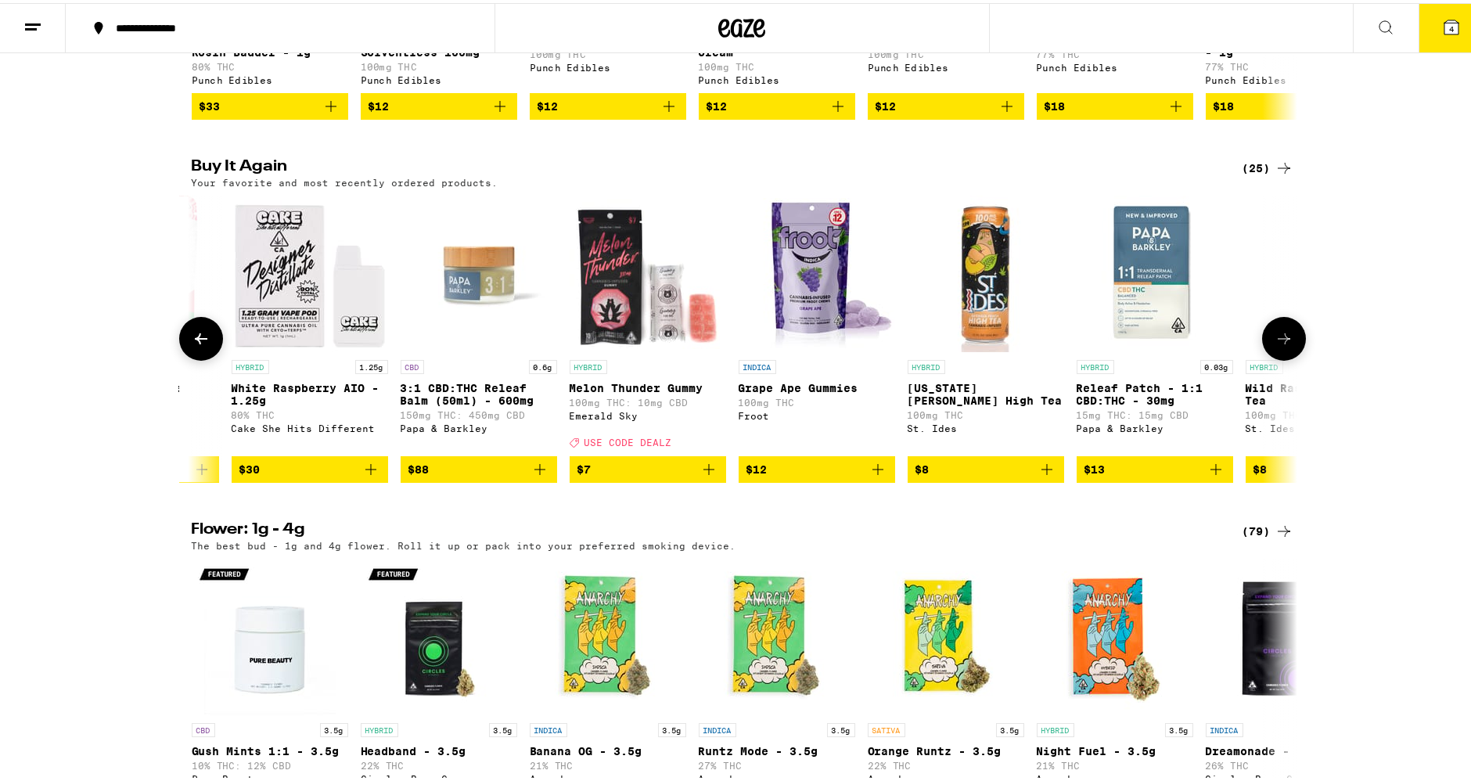
click at [192, 345] on icon at bounding box center [201, 335] width 19 height 19
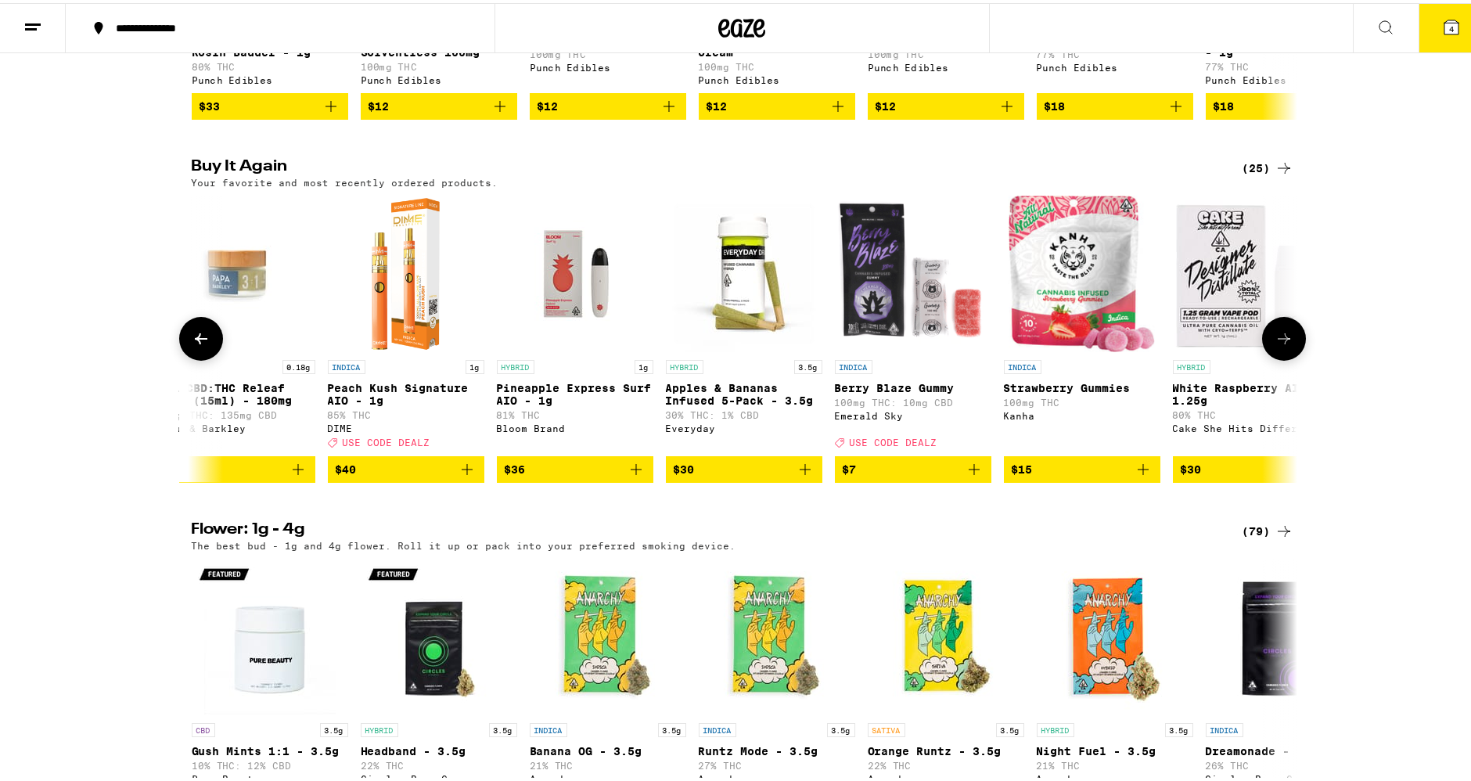
click at [192, 345] on icon at bounding box center [201, 335] width 19 height 19
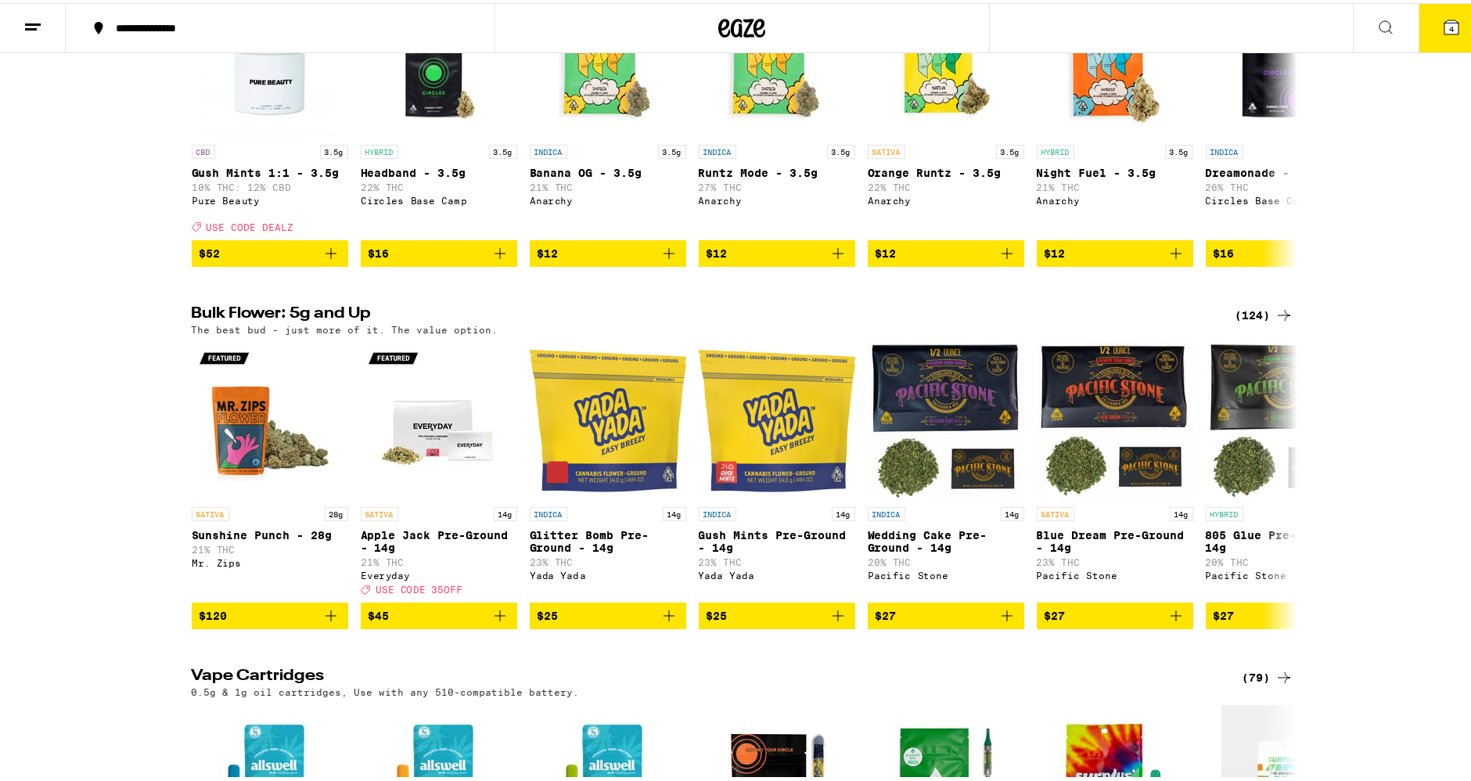
scroll to position [1825, 0]
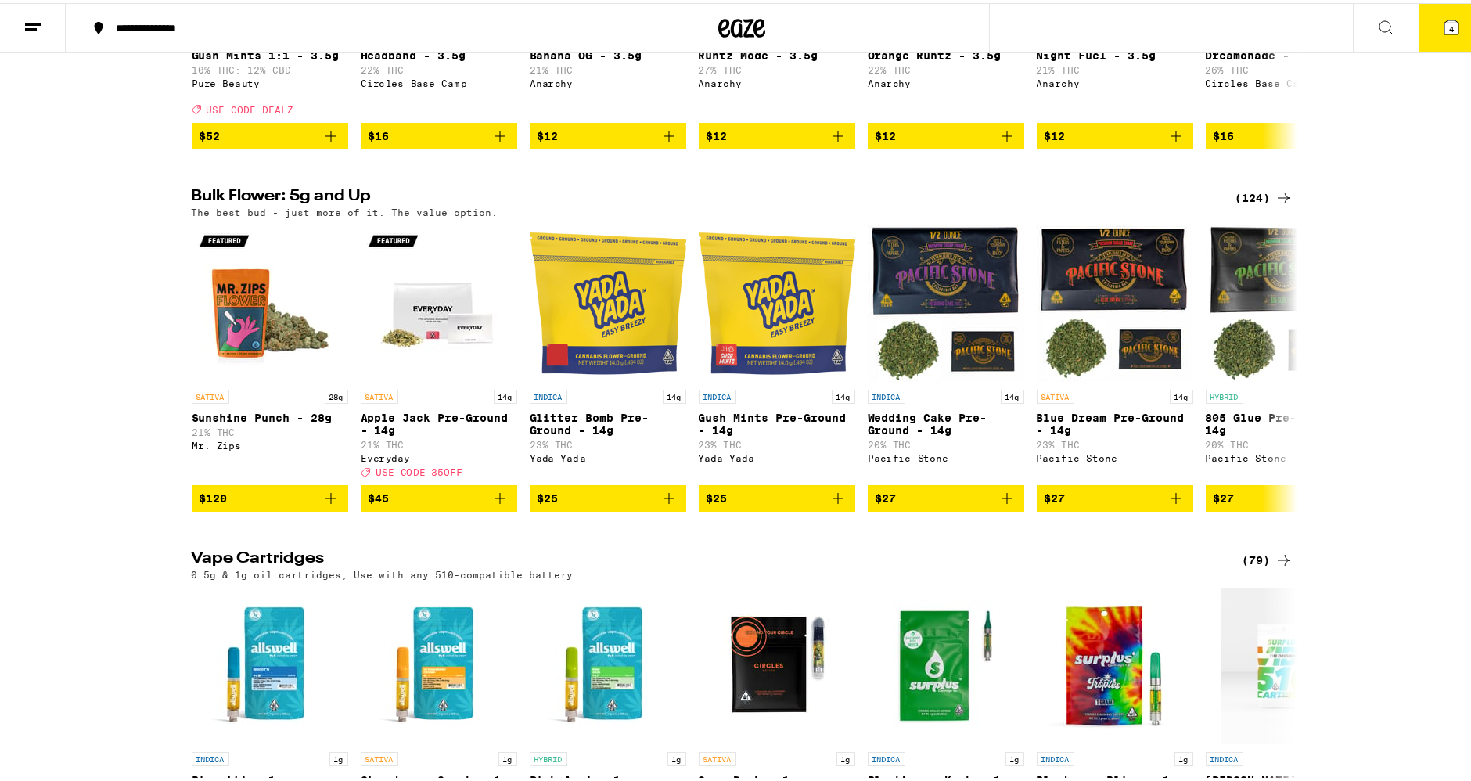
click at [1257, 204] on div "(124)" at bounding box center [1264, 194] width 58 height 19
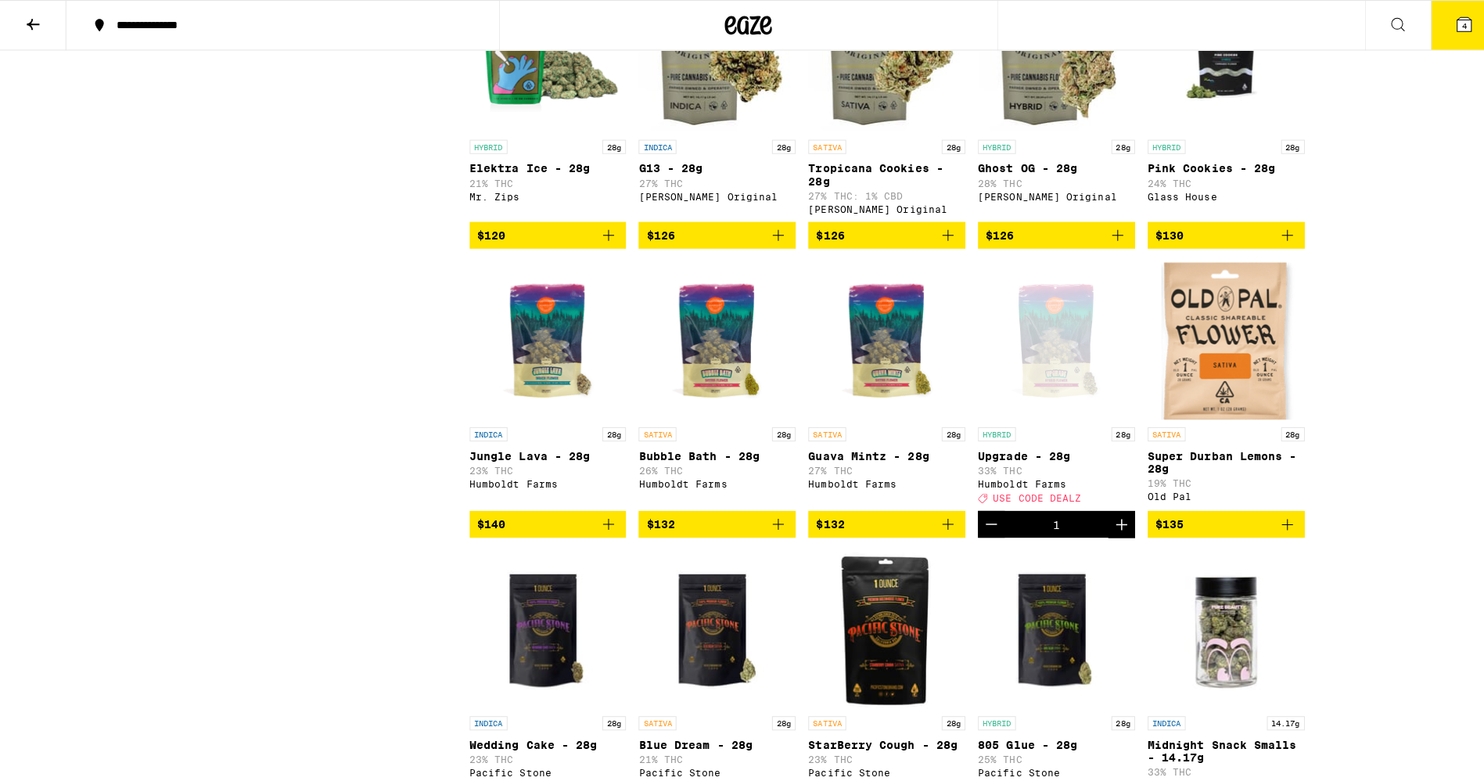
scroll to position [5998, 0]
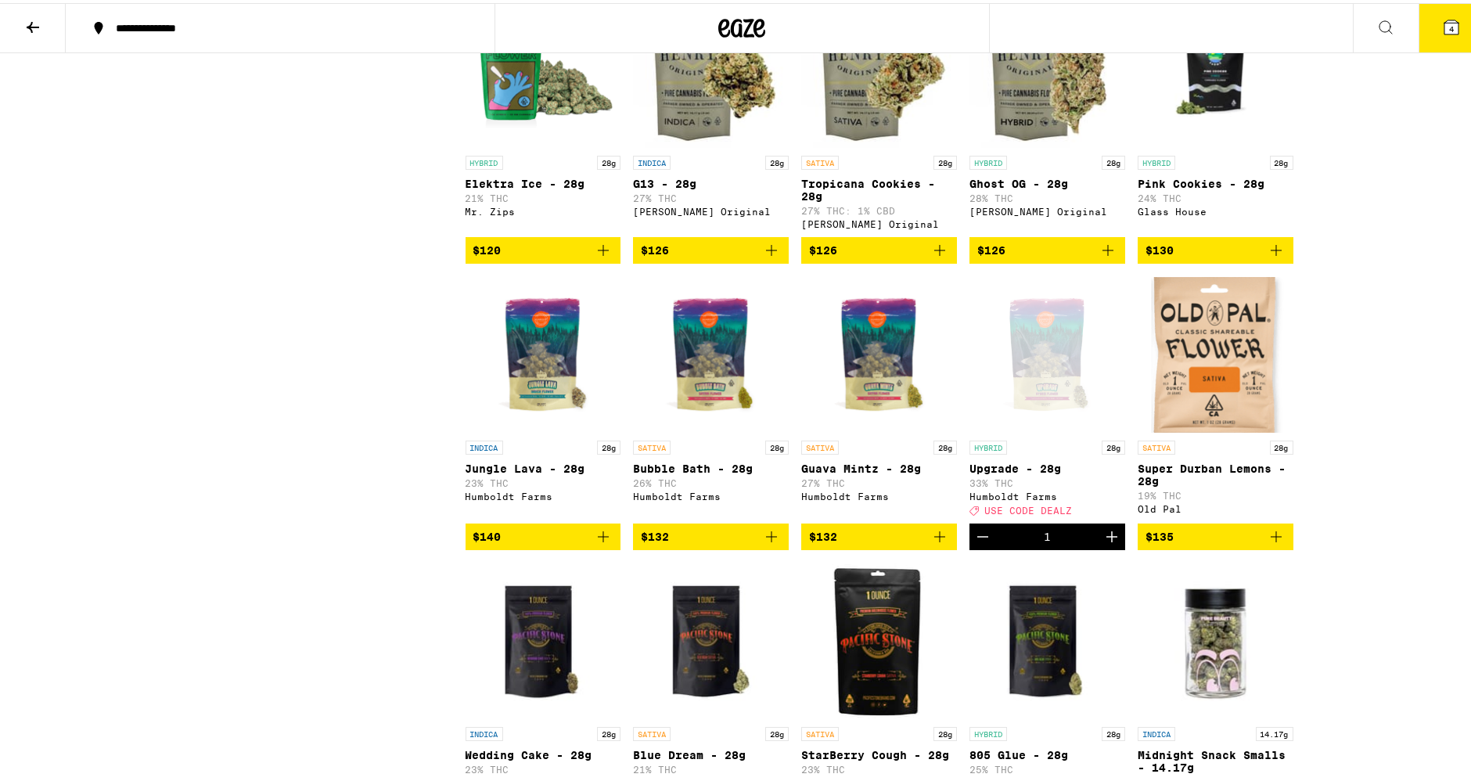
click at [1427, 23] on button "4" at bounding box center [1452, 25] width 66 height 49
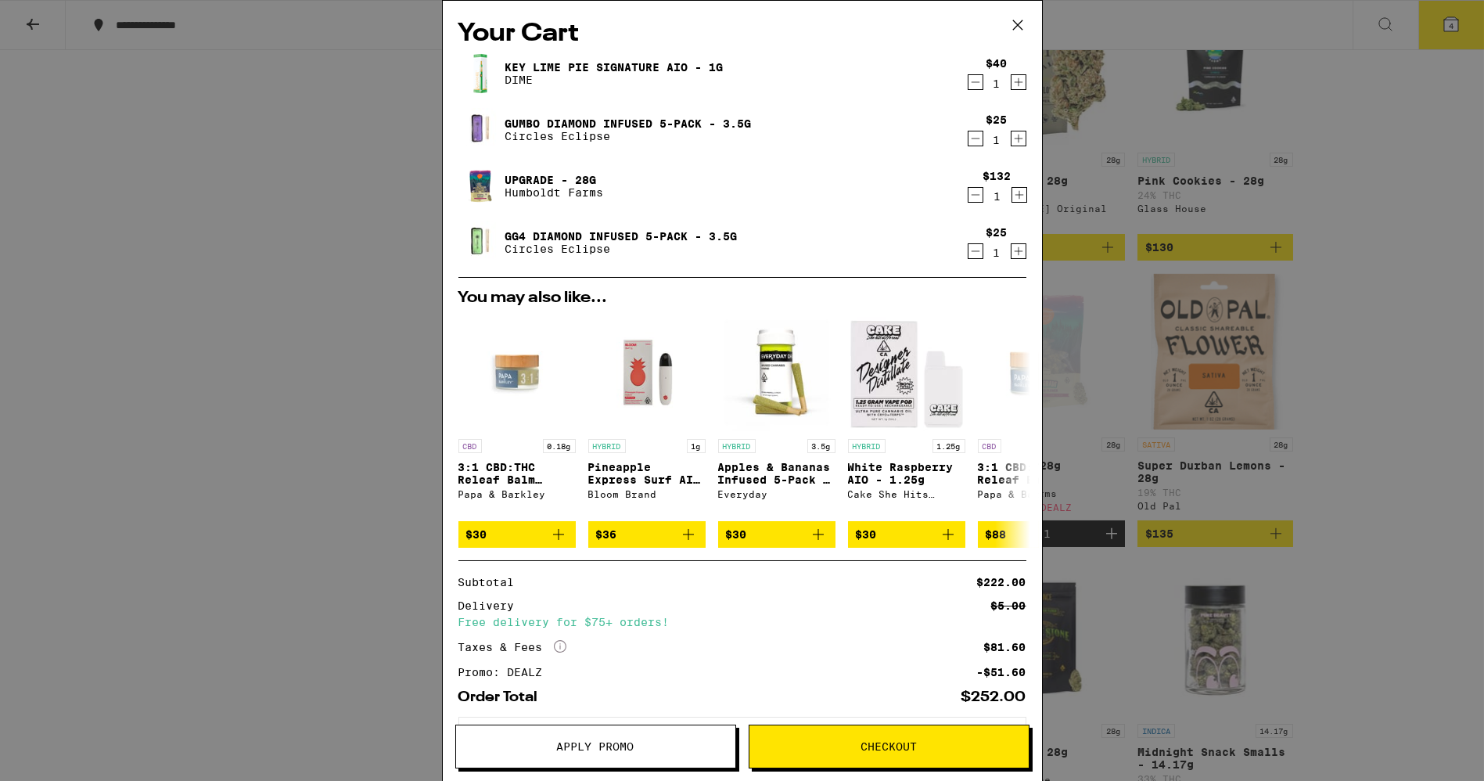
click at [969, 251] on icon "Decrement" at bounding box center [976, 251] width 14 height 19
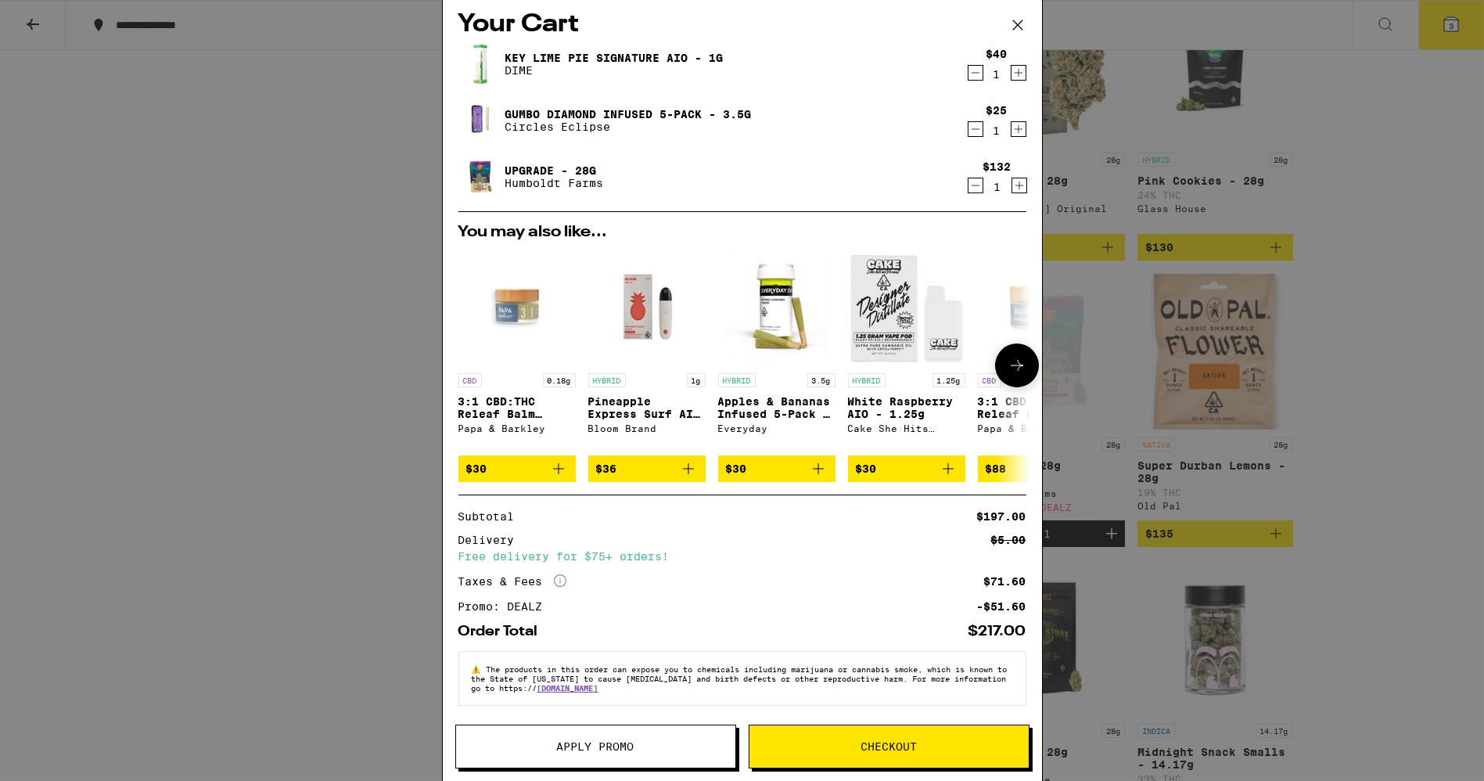
scroll to position [19, 0]
click at [926, 744] on span "Checkout" at bounding box center [889, 746] width 279 height 11
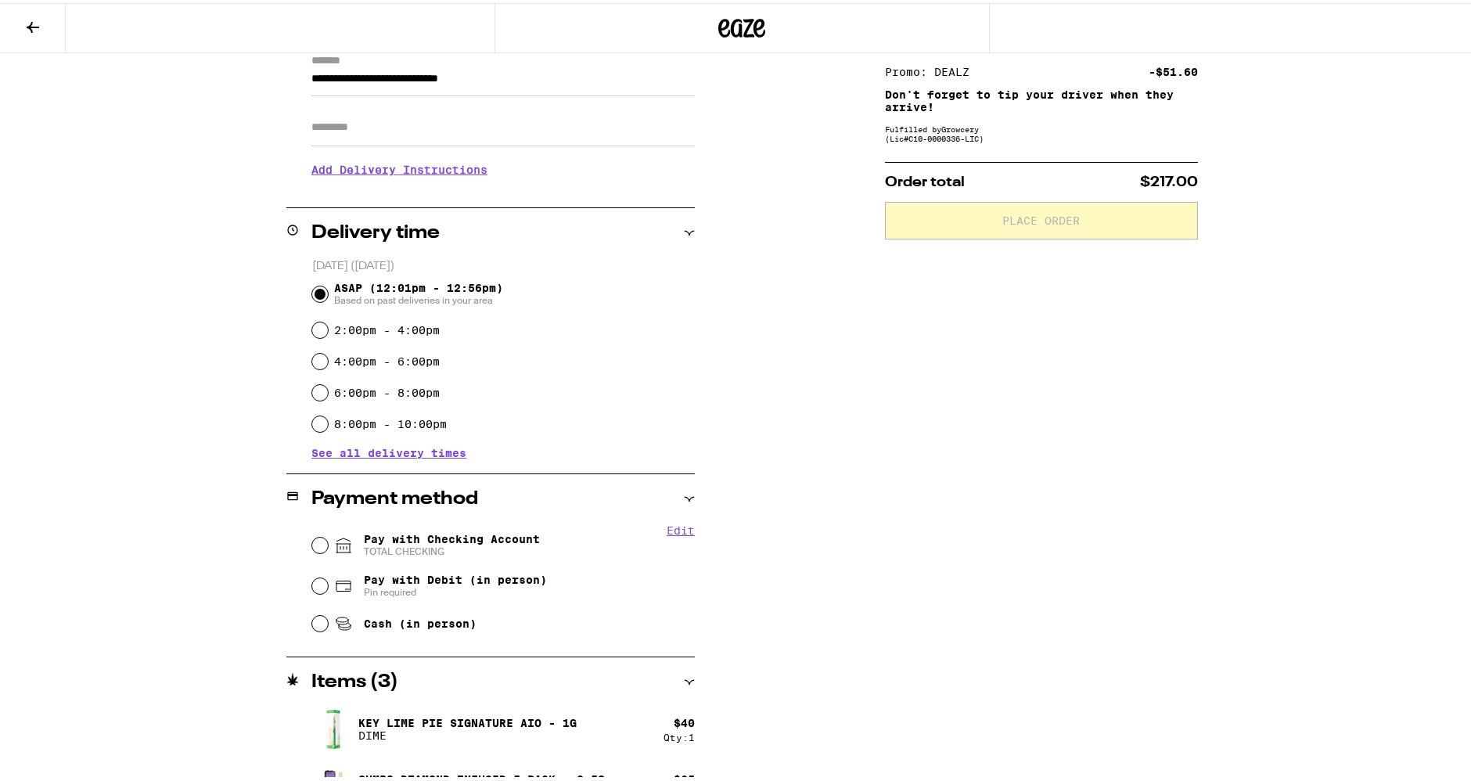
scroll to position [261, 0]
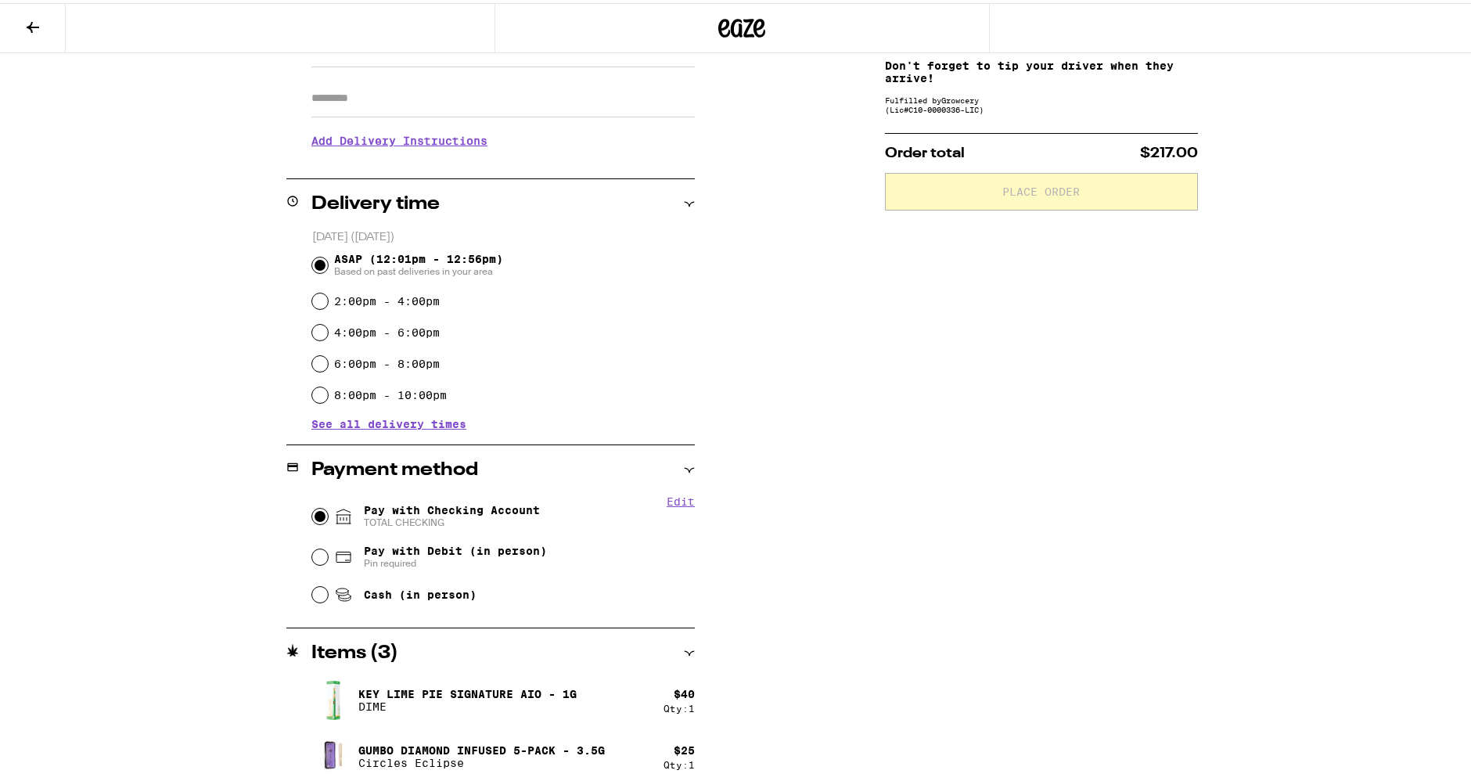
click at [313, 512] on input "Pay with Checking Account TOTAL CHECKING" at bounding box center [320, 513] width 16 height 16
radio input "true"
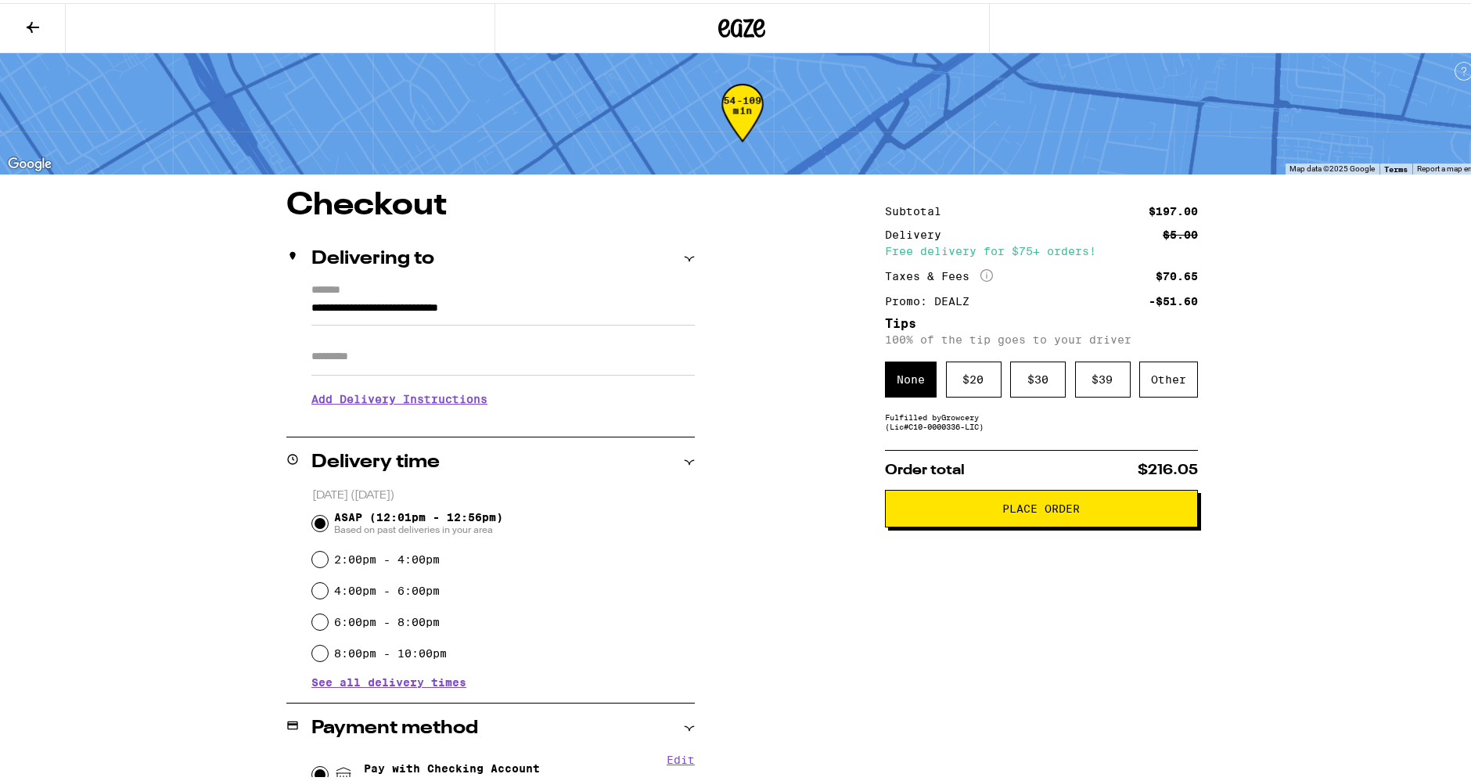
scroll to position [0, 0]
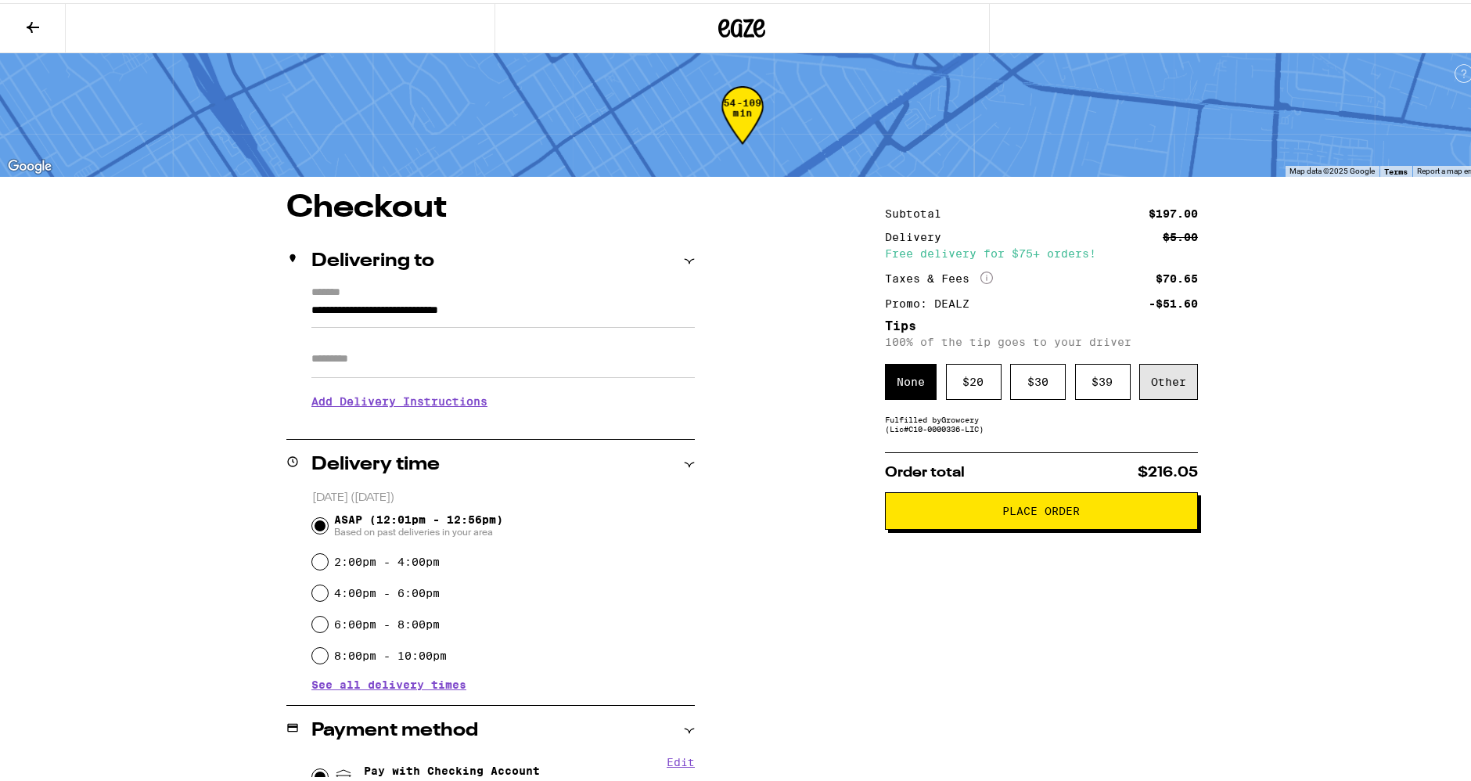
click at [1175, 379] on div "Other" at bounding box center [1168, 379] width 59 height 36
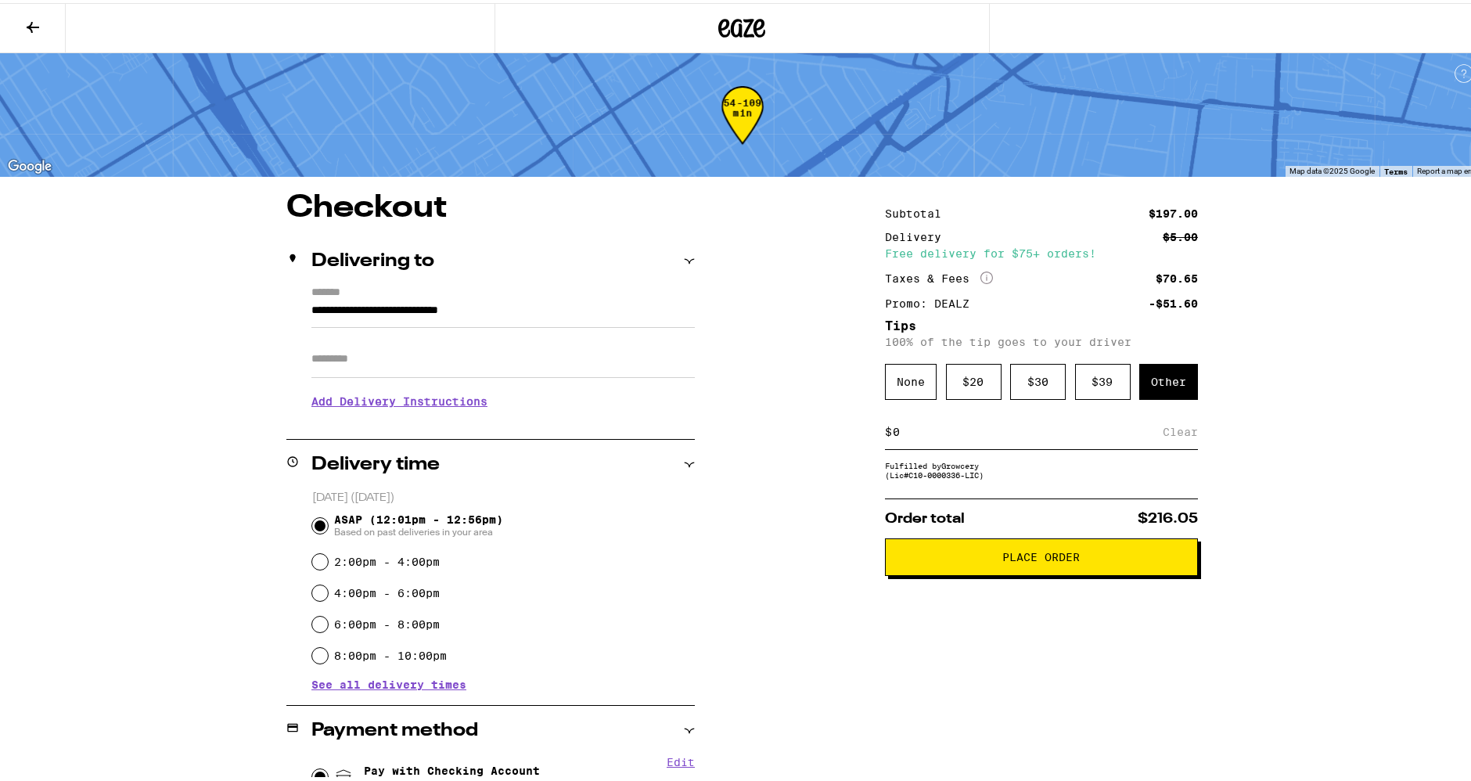
click at [1046, 436] on input at bounding box center [1027, 429] width 271 height 14
click at [1005, 455] on div "Subtotal $197.00 Delivery $5.00 Free delivery for $75+ orders! Taxes & Fees Mor…" at bounding box center [1041, 672] width 313 height 967
drag, startPoint x: 906, startPoint y: 441, endPoint x: 882, endPoint y: 437, distance: 24.6
click at [905, 436] on input at bounding box center [1027, 429] width 271 height 14
type input "10"
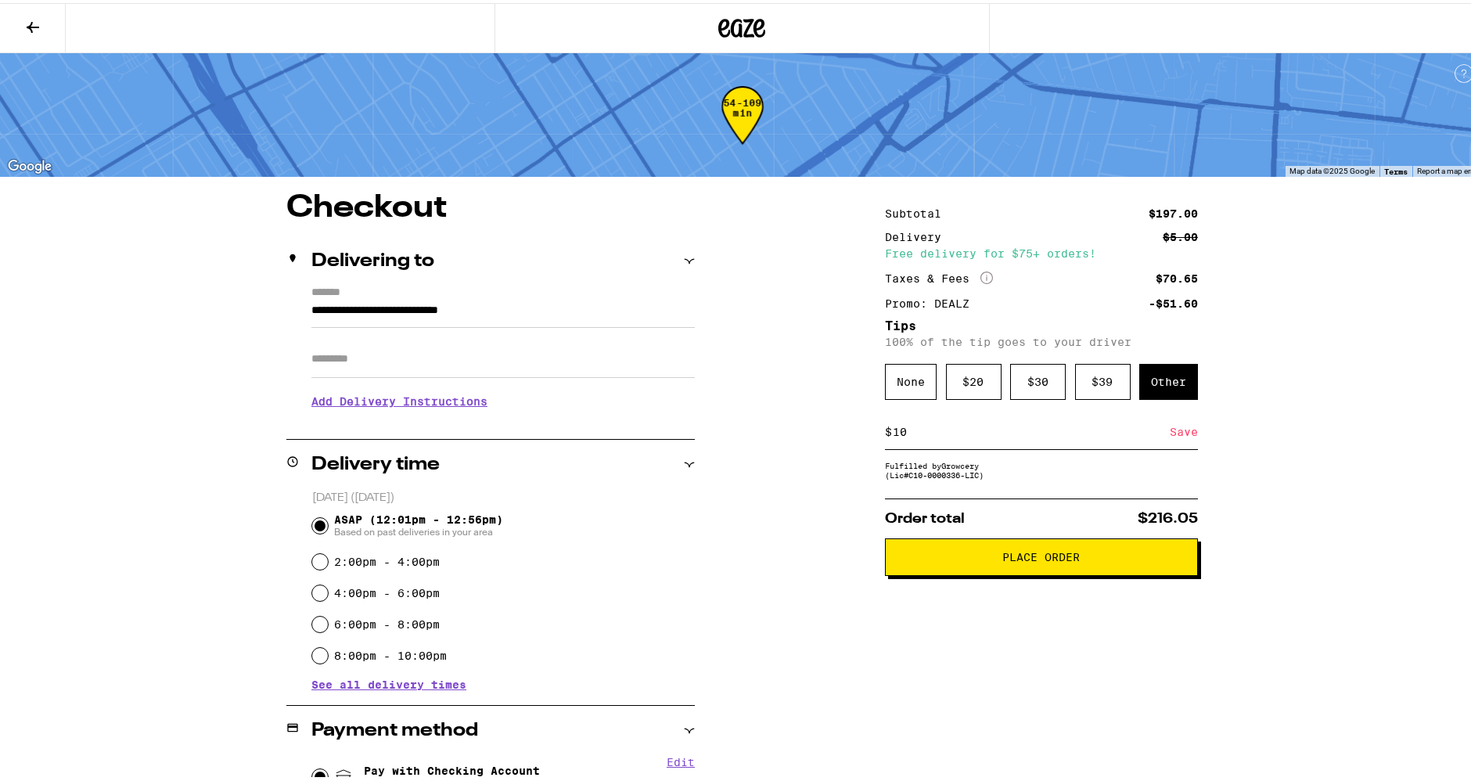
click at [1178, 431] on div "Save" at bounding box center [1184, 429] width 28 height 34
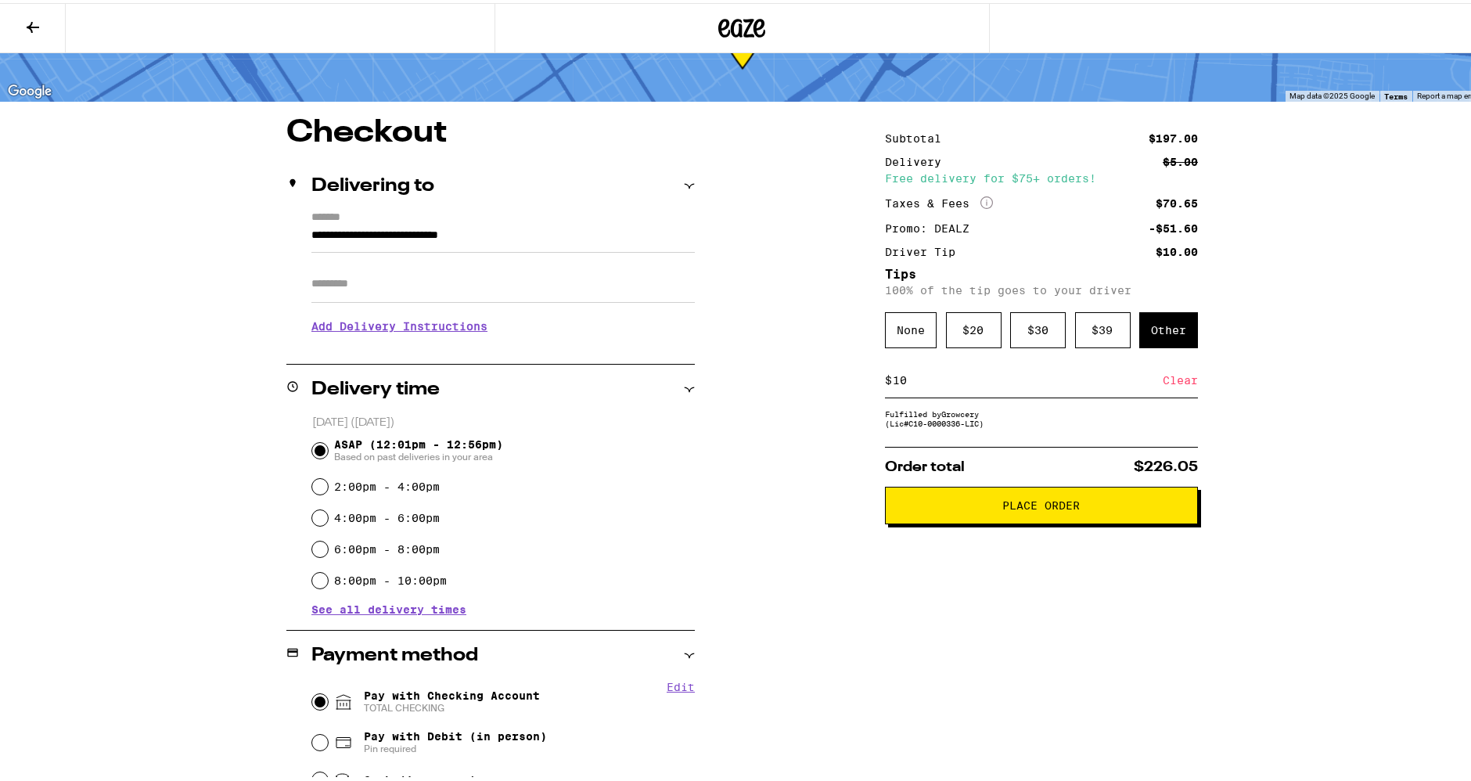
scroll to position [87, 0]
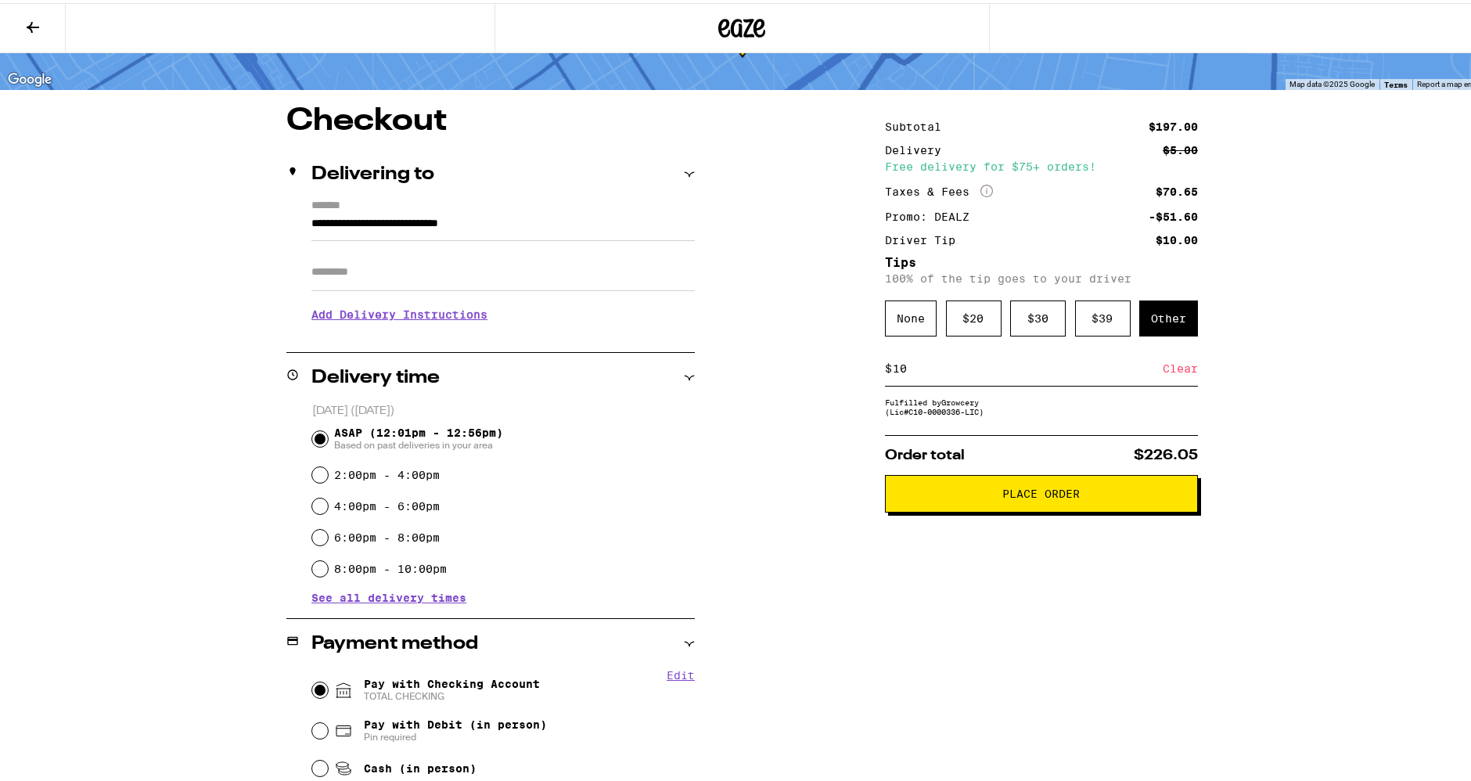
click at [415, 316] on h3 "Add Delivery Instructions" at bounding box center [502, 311] width 383 height 36
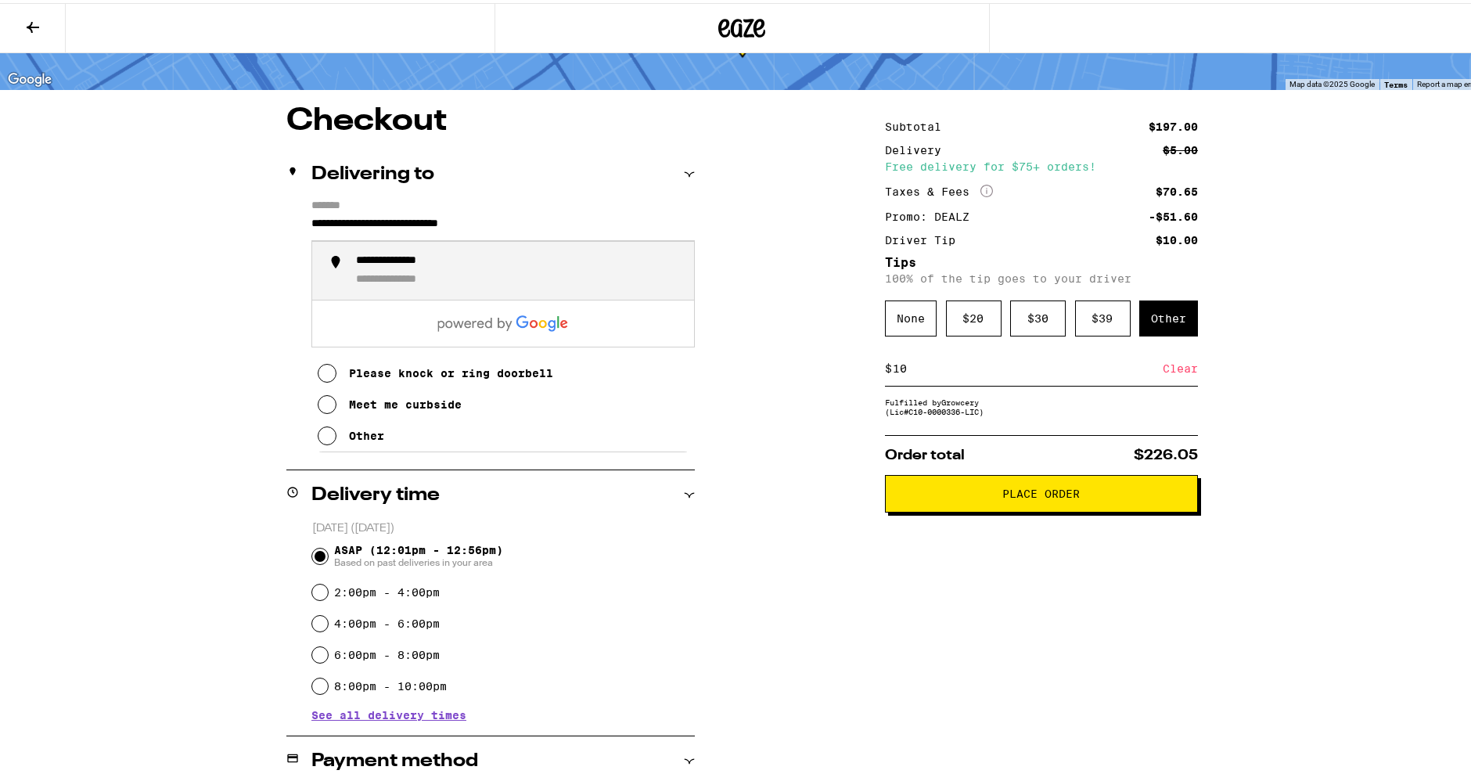
drag, startPoint x: 402, startPoint y: 238, endPoint x: 393, endPoint y: 260, distance: 23.8
click at [401, 238] on input "**********" at bounding box center [502, 224] width 383 height 27
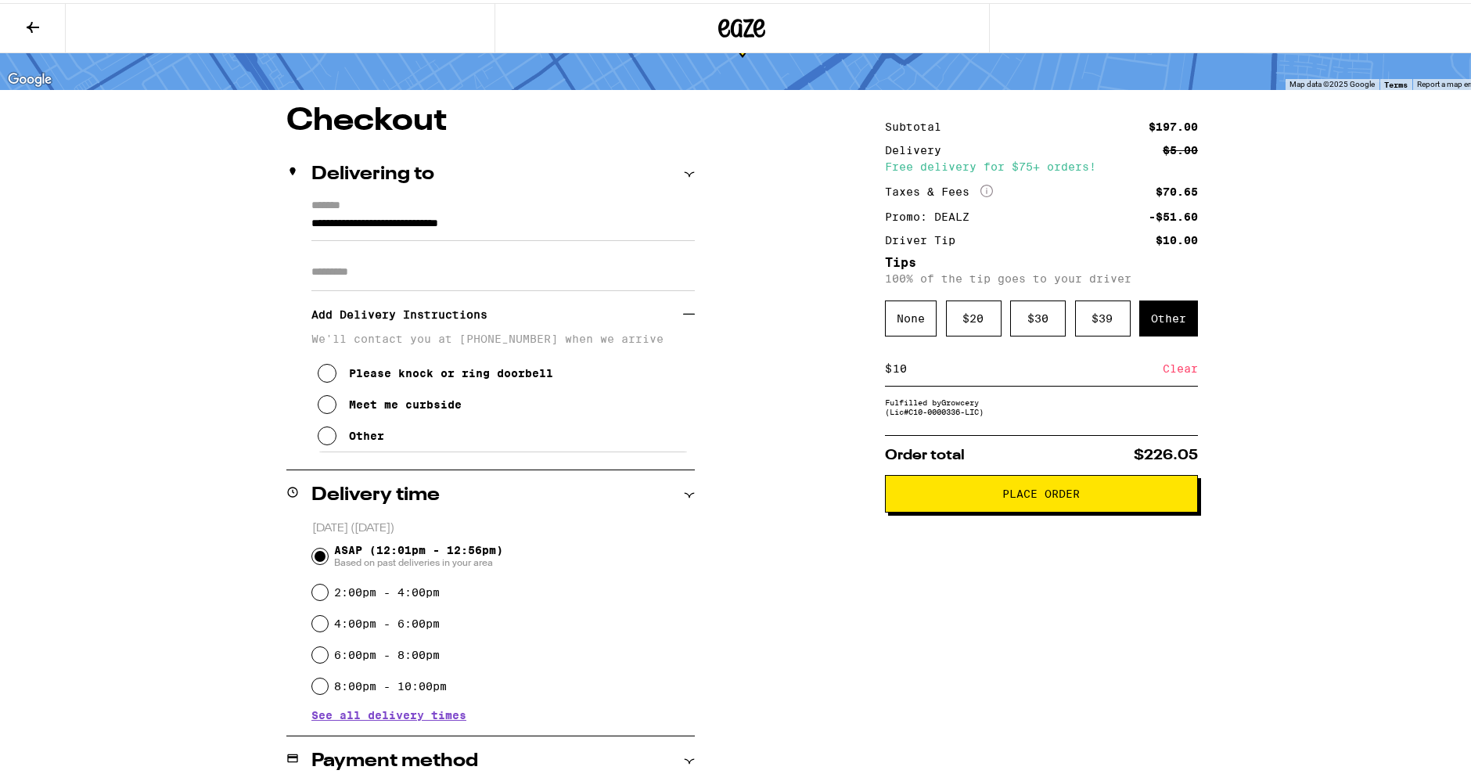
click at [734, 320] on div "**********" at bounding box center [742, 644] width 1127 height 1084
click at [567, 287] on input "Apt/Suite" at bounding box center [502, 269] width 383 height 38
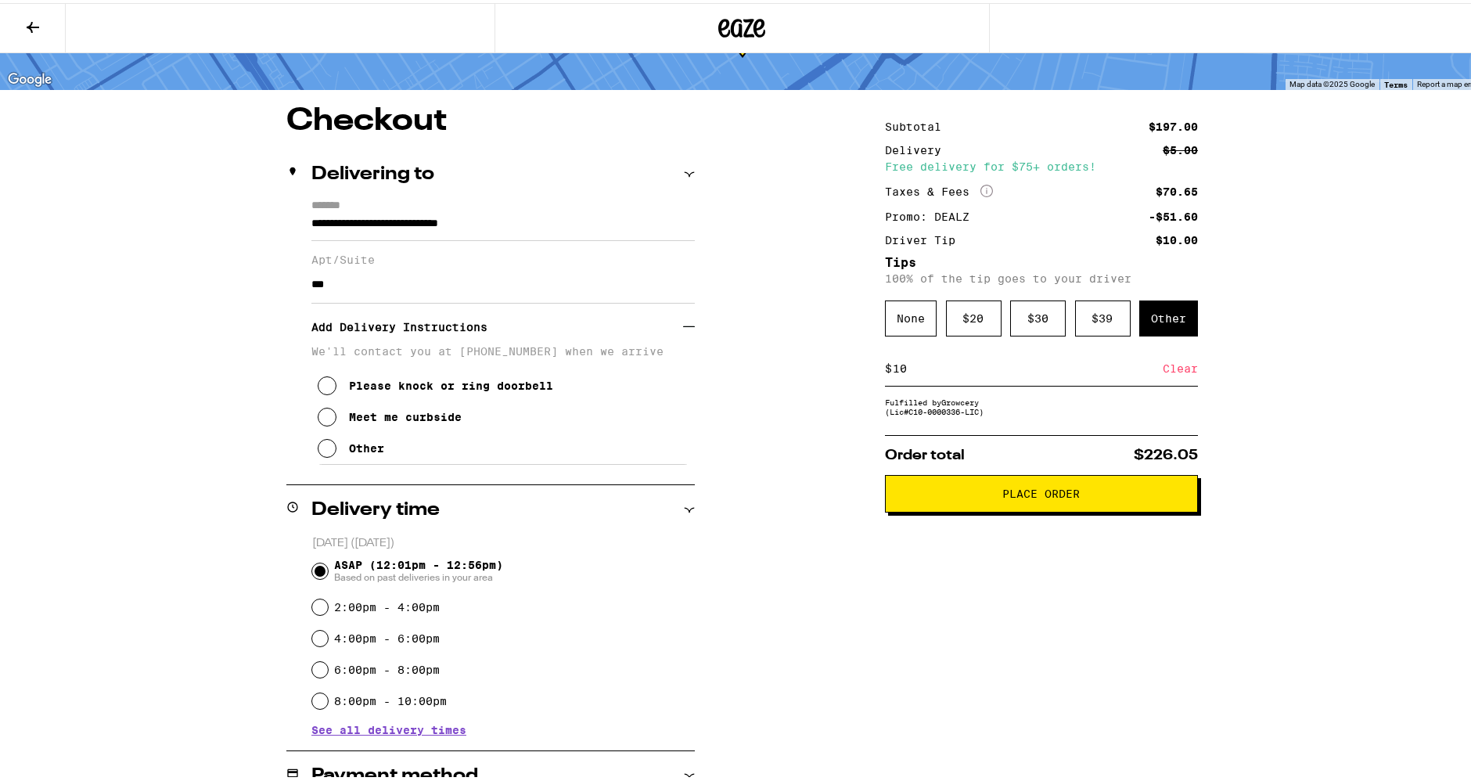
type input "***"
click at [318, 451] on icon at bounding box center [327, 445] width 19 height 19
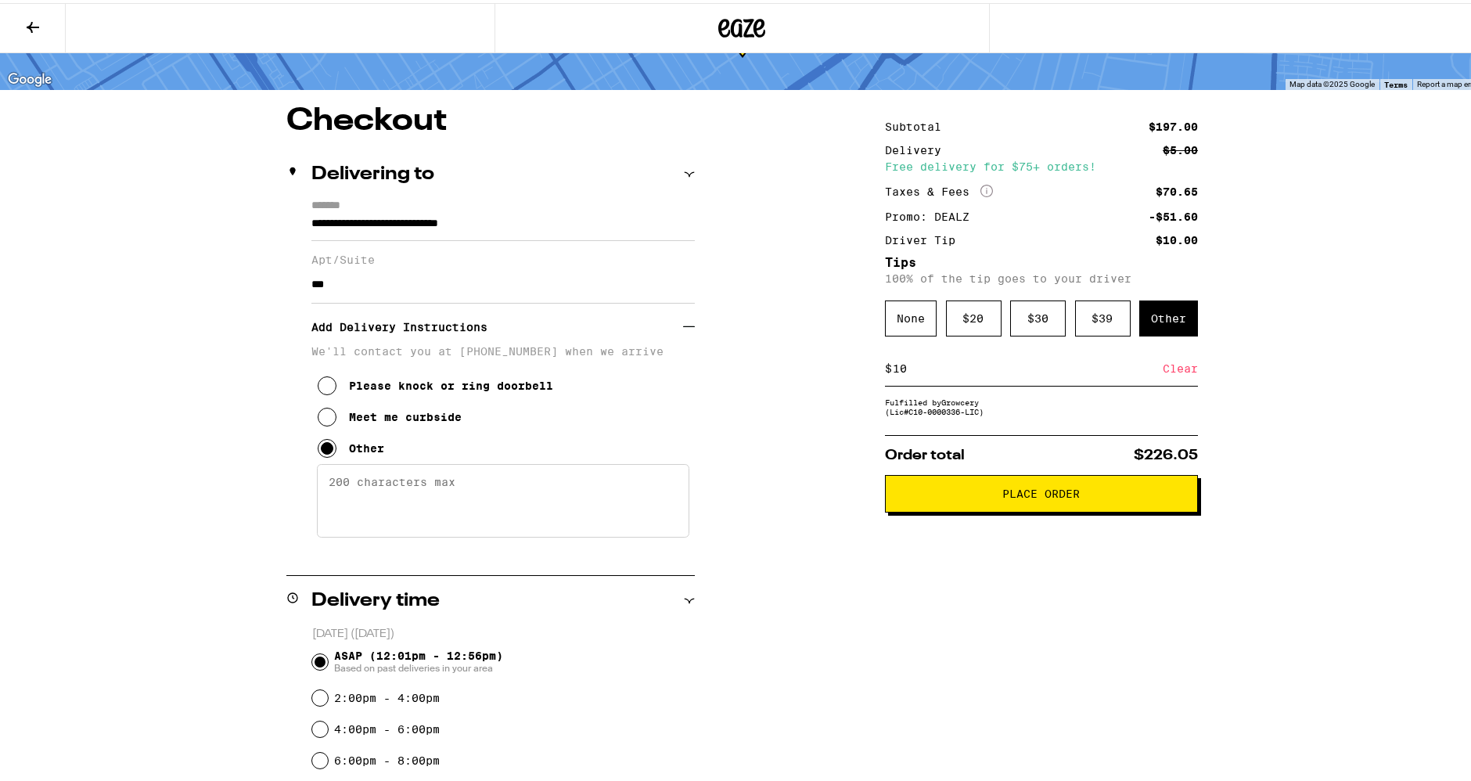
click at [416, 534] on textarea "Enter any other delivery instructions you want driver to know" at bounding box center [503, 498] width 372 height 74
type textarea "Dial #105 on callbox to be buzzed in"
click at [1059, 496] on span "Place Order" at bounding box center [1041, 490] width 77 height 11
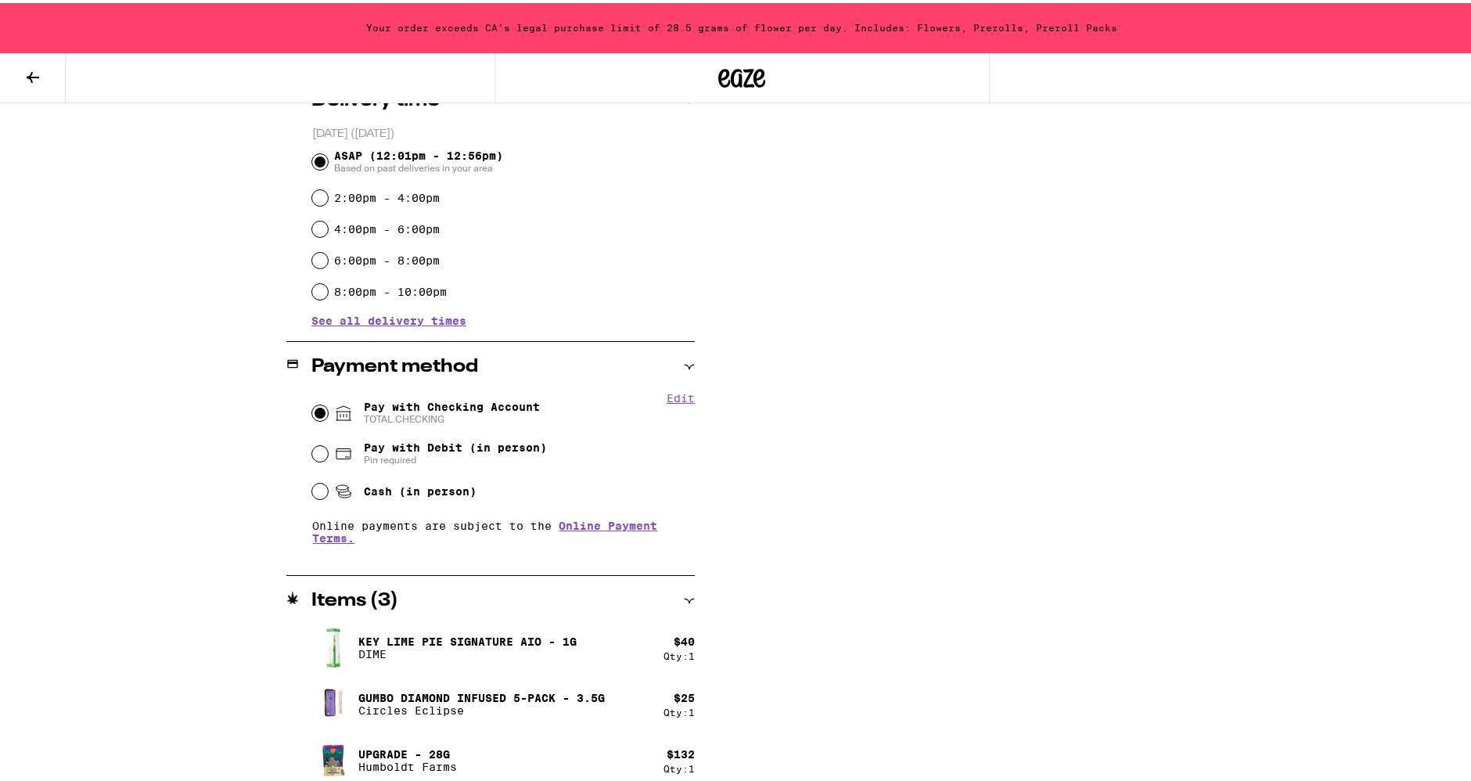
scroll to position [648, 0]
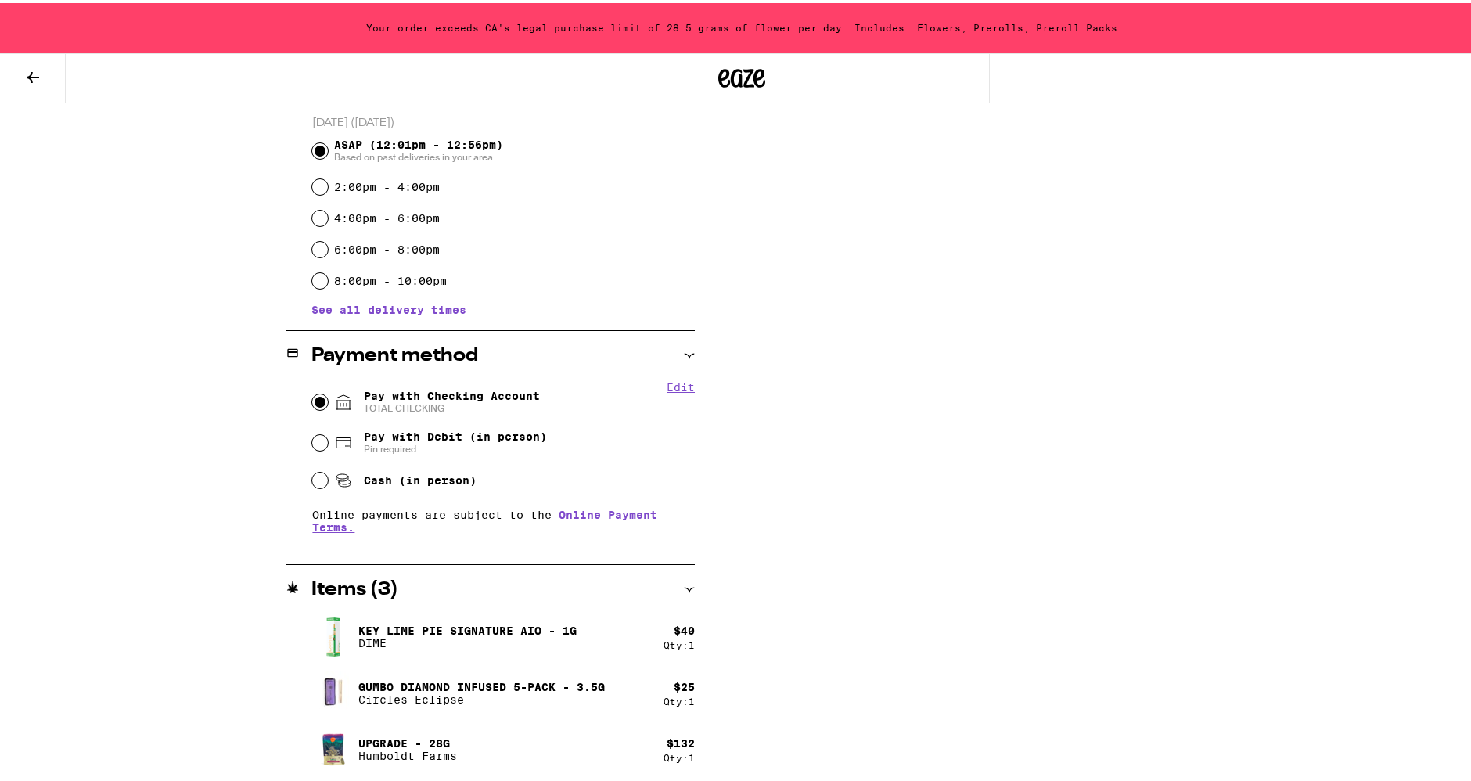
click at [14, 76] on button at bounding box center [33, 75] width 66 height 49
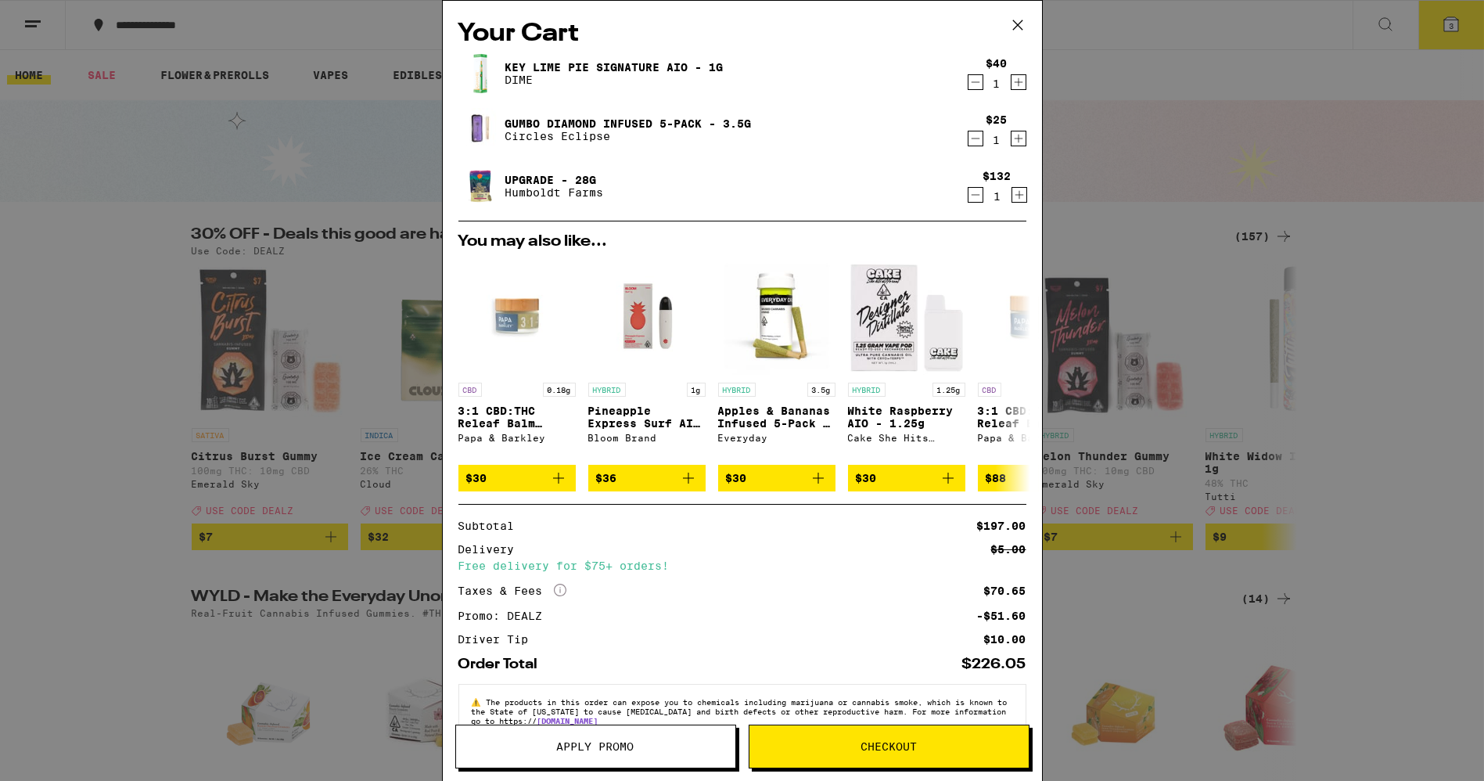
click at [987, 138] on div "1" at bounding box center [997, 140] width 21 height 13
click at [969, 138] on icon "Decrement" at bounding box center [976, 138] width 14 height 19
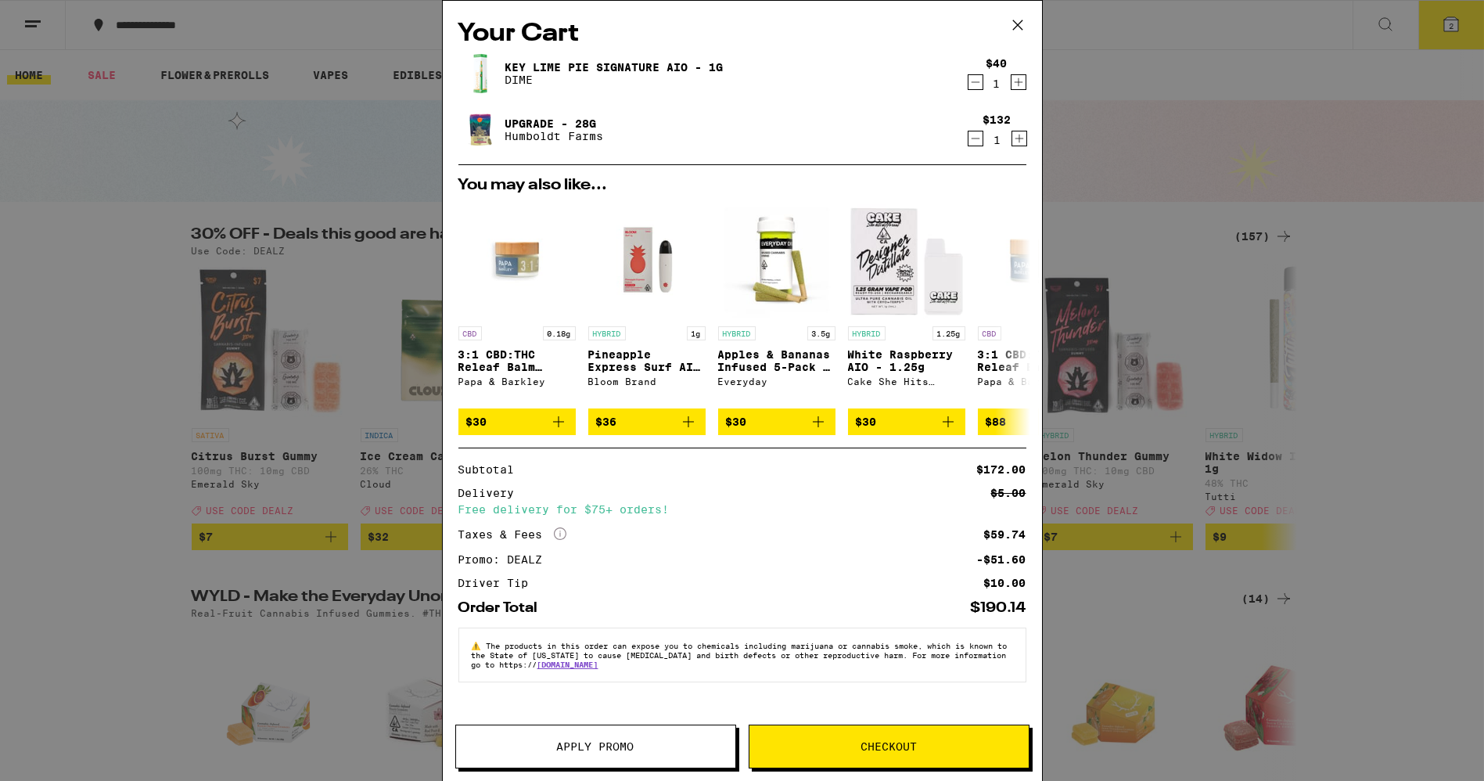
click at [958, 739] on button "Checkout" at bounding box center [889, 747] width 281 height 44
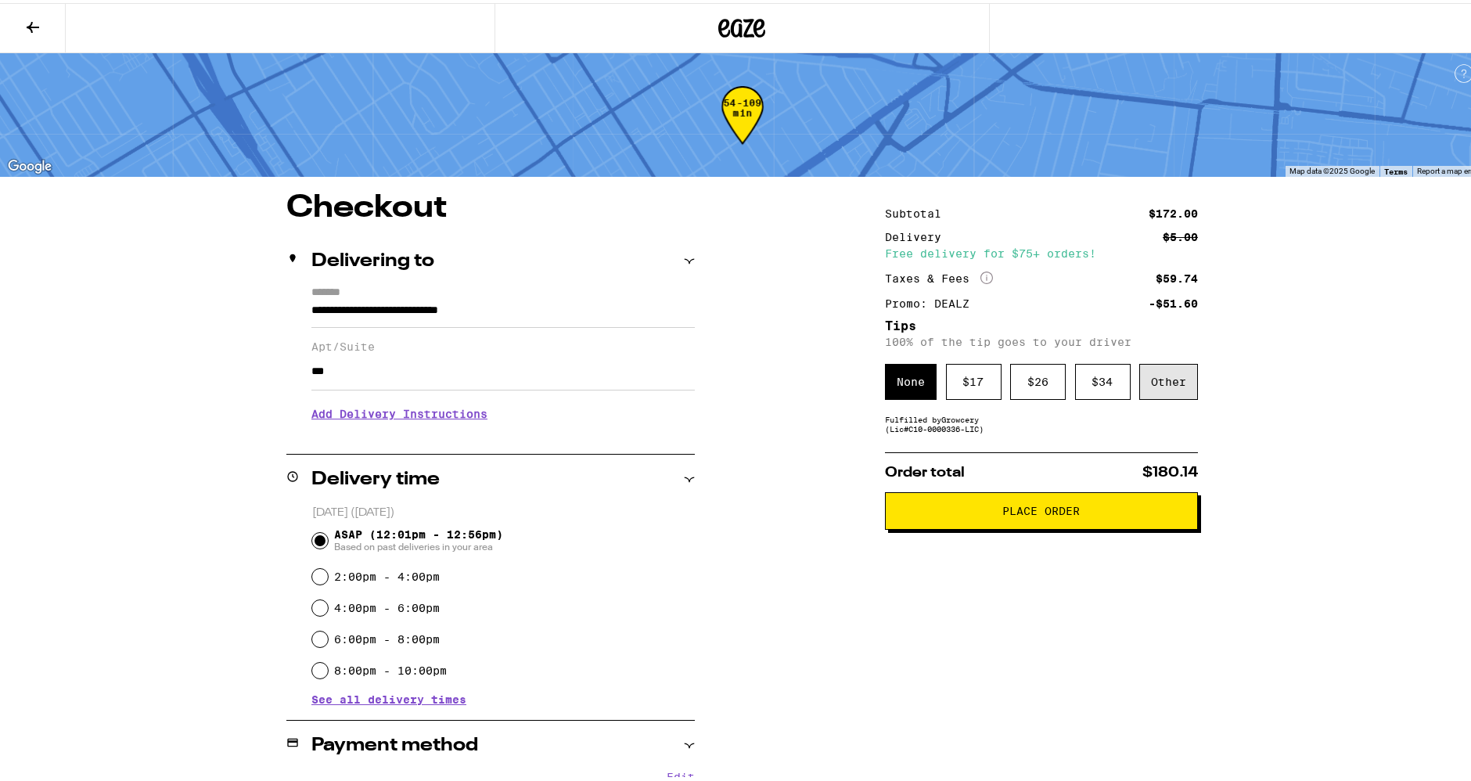
click at [1174, 390] on div "Other" at bounding box center [1168, 379] width 59 height 36
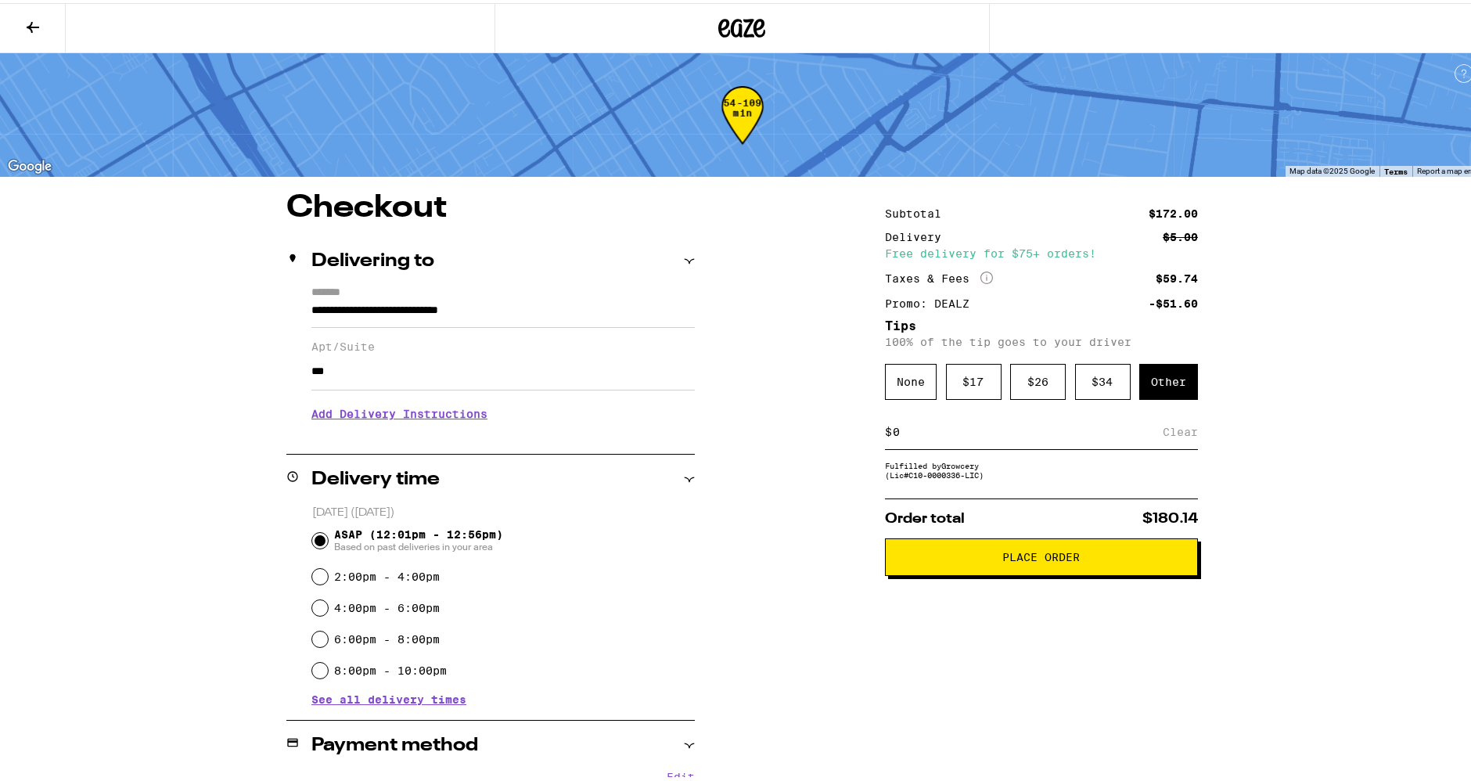
click at [1055, 433] on input at bounding box center [1027, 429] width 271 height 14
drag, startPoint x: 946, startPoint y: 433, endPoint x: 850, endPoint y: 439, distance: 95.6
click at [850, 439] on div "**********" at bounding box center [742, 652] width 1127 height 926
type input "10"
click at [1179, 430] on div "Save" at bounding box center [1184, 429] width 28 height 34
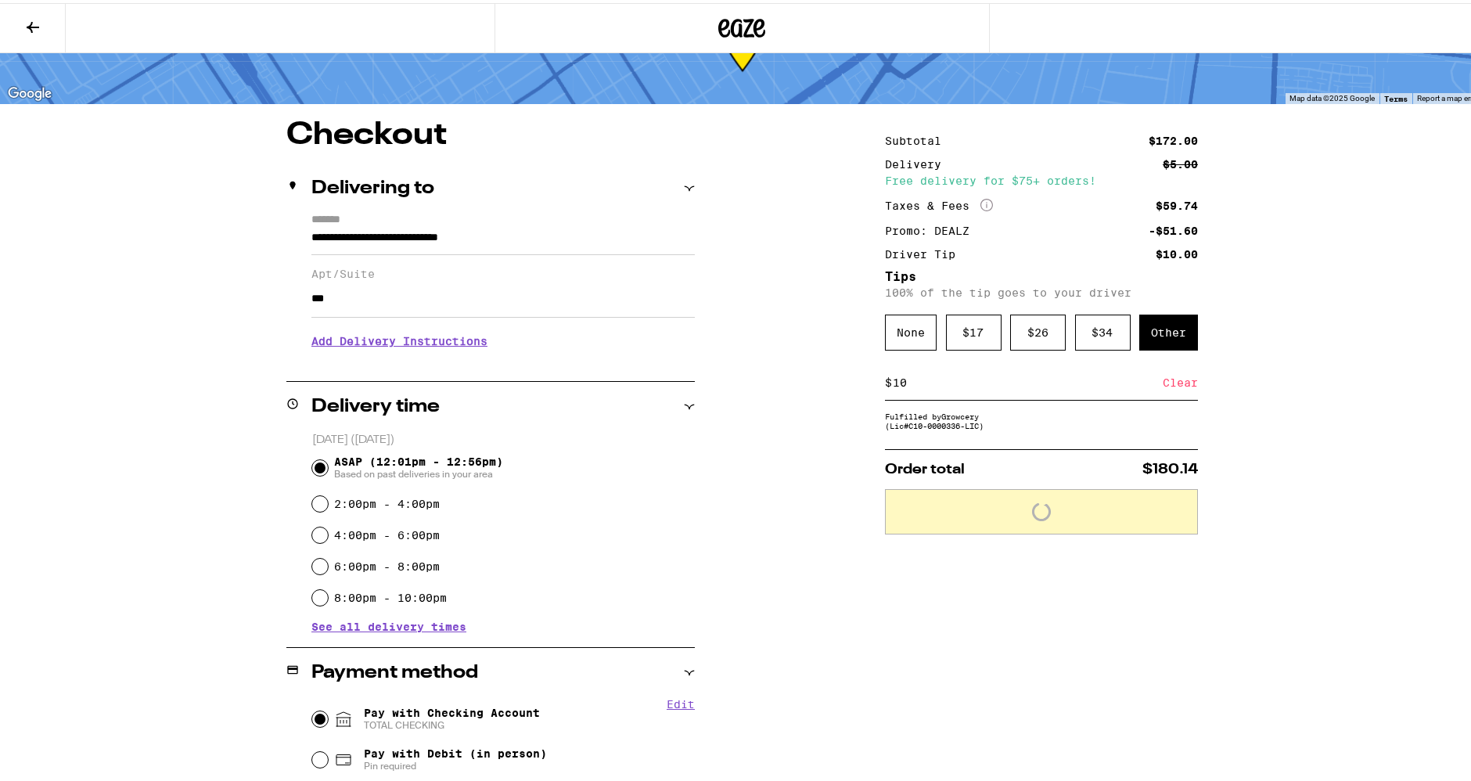
scroll to position [87, 0]
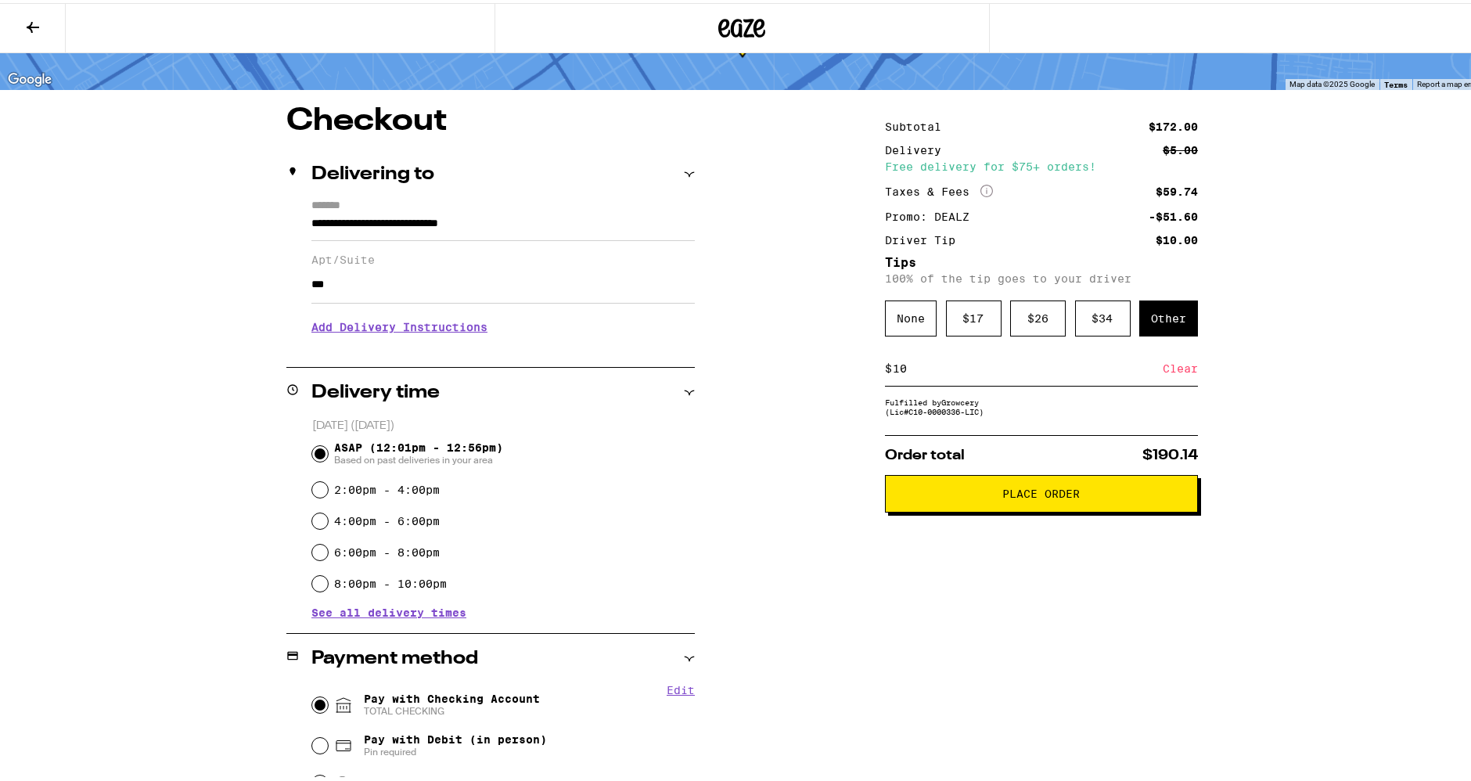
click at [362, 322] on h3 "Add Delivery Instructions" at bounding box center [502, 324] width 383 height 36
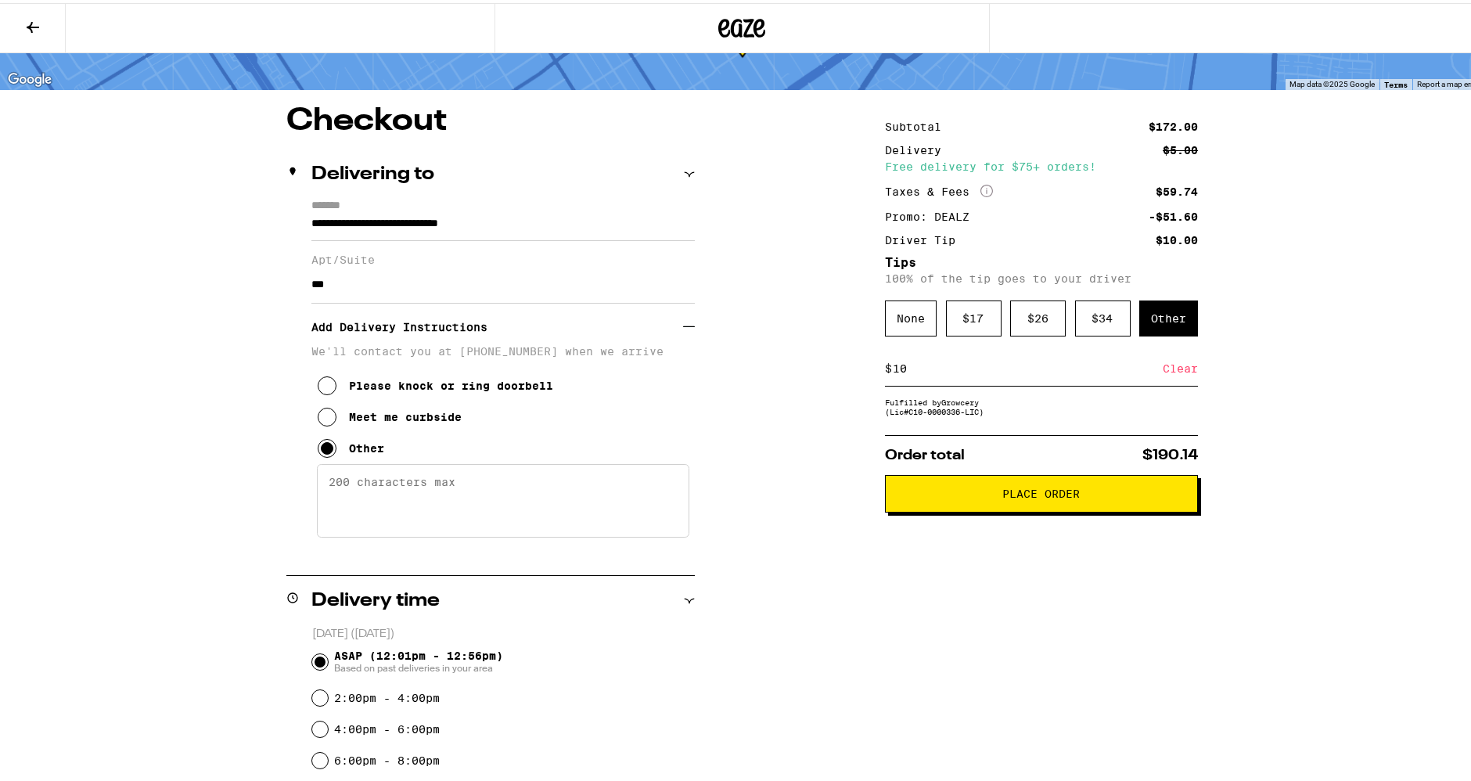
click at [373, 523] on textarea "Enter any other delivery instructions you want driver to know" at bounding box center [503, 498] width 372 height 74
type textarea "D"
type textarea "Dial #105 on callbox to be buzzed in"
click at [851, 633] on div "**********" at bounding box center [742, 669] width 1127 height 1134
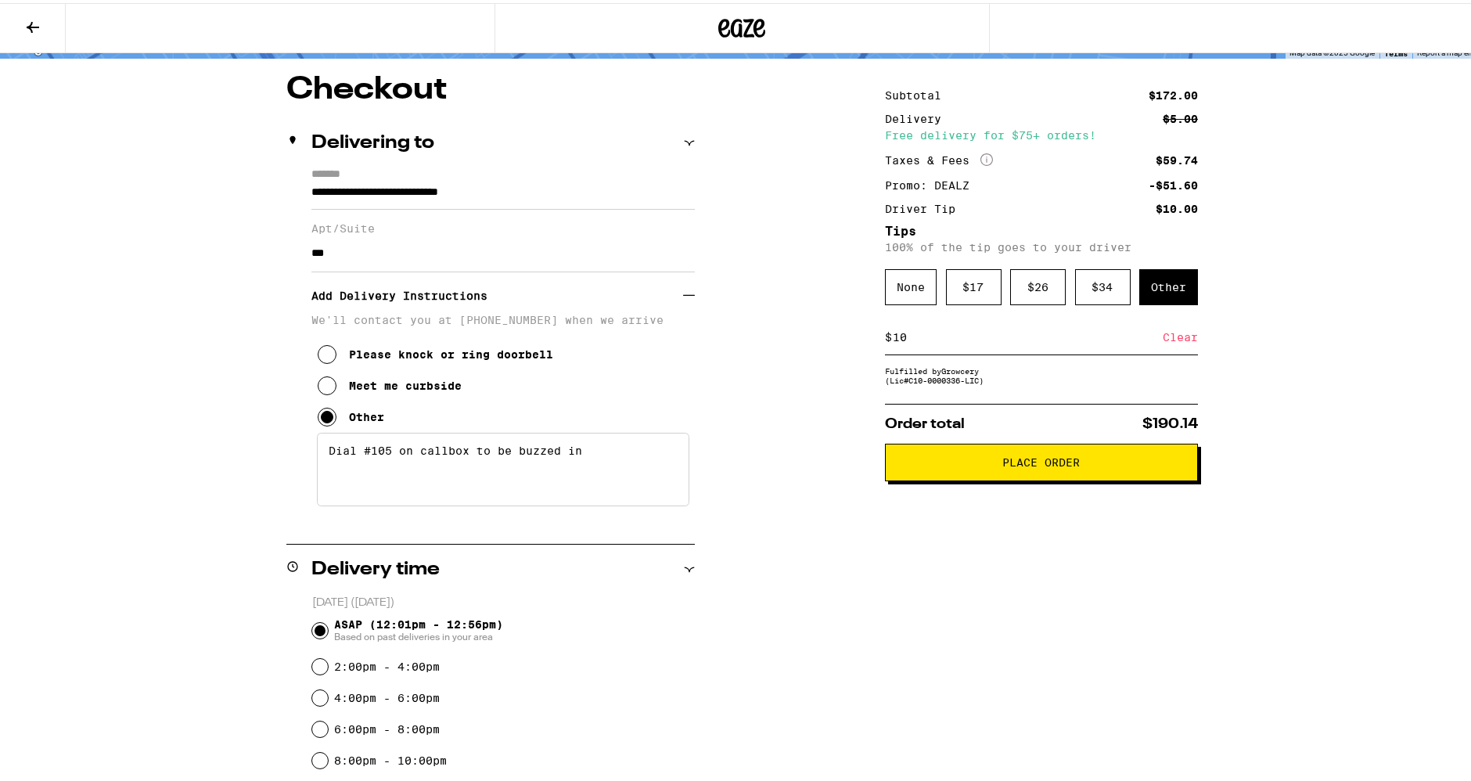
scroll to position [106, 0]
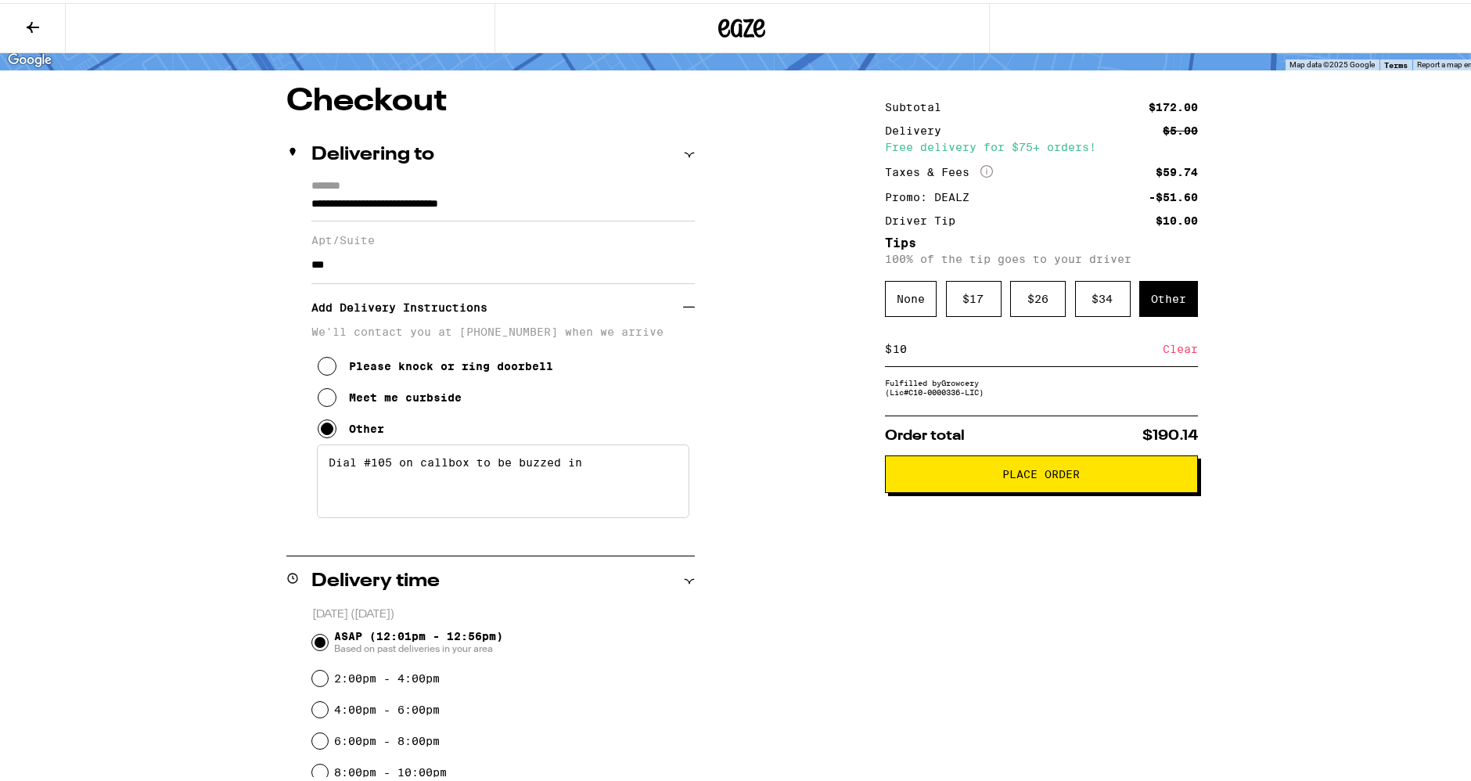
click at [1064, 484] on button "Place Order" at bounding box center [1041, 471] width 313 height 38
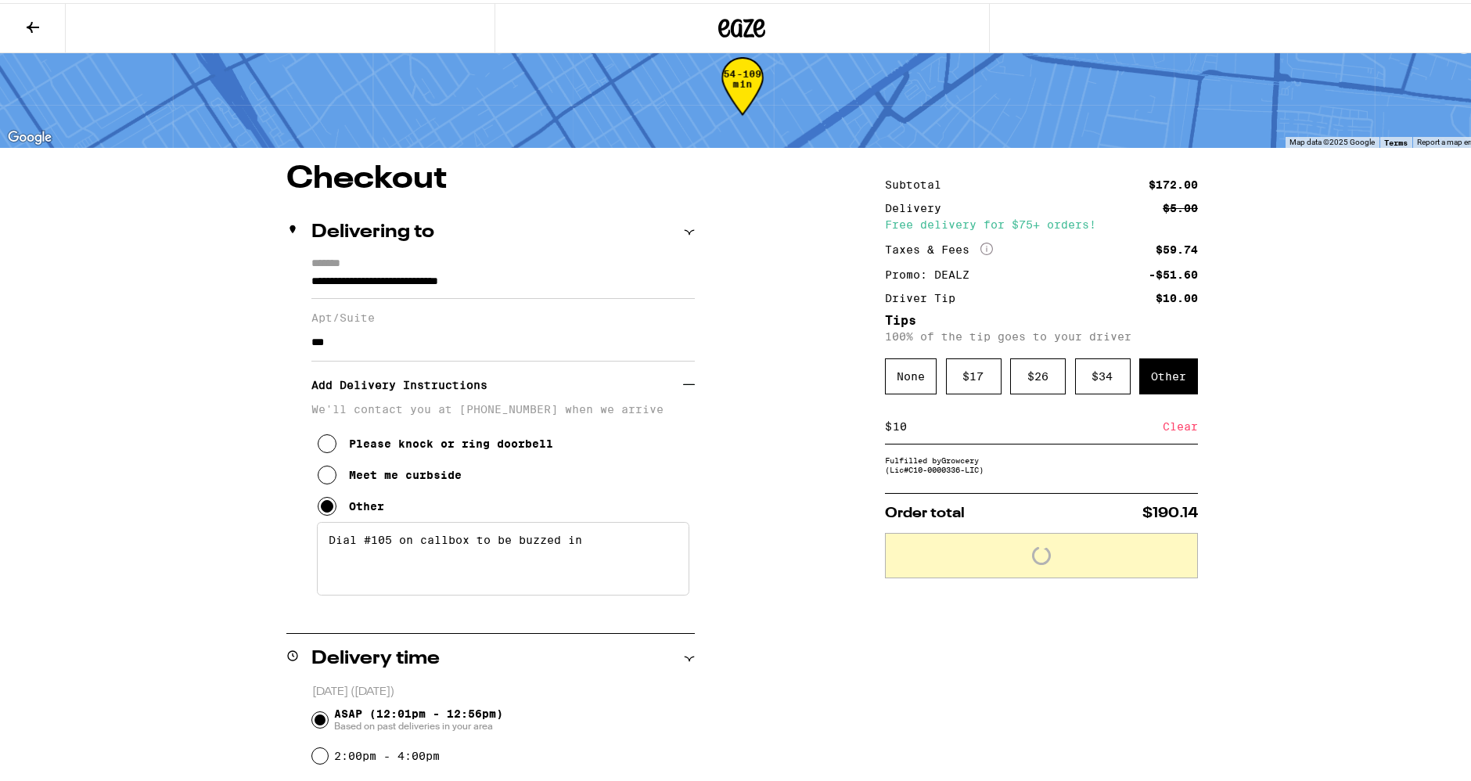
scroll to position [0, 0]
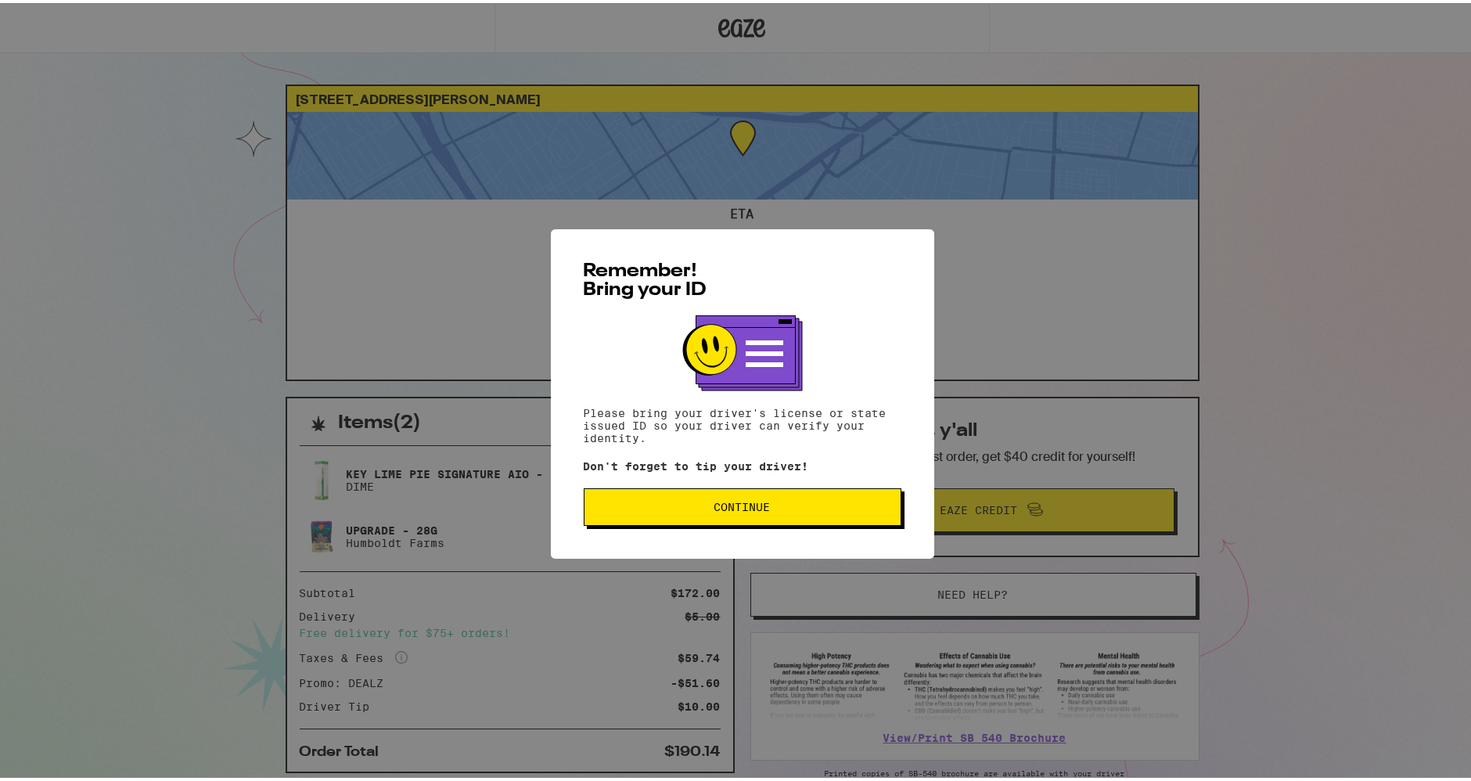
click at [801, 505] on span "Continue" at bounding box center [742, 503] width 291 height 11
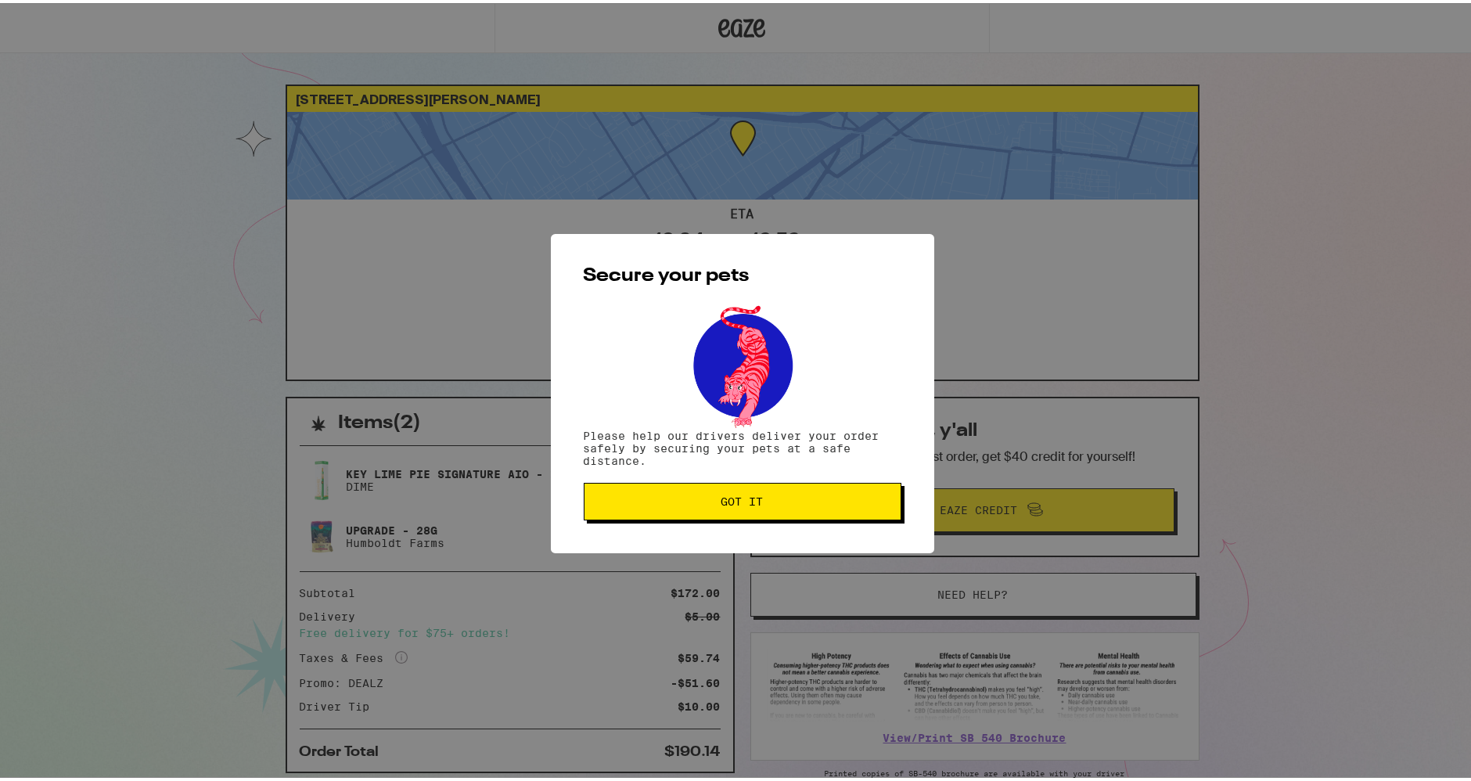
click at [643, 509] on button "Got it" at bounding box center [743, 499] width 318 height 38
